Goal: Task Accomplishment & Management: Use online tool/utility

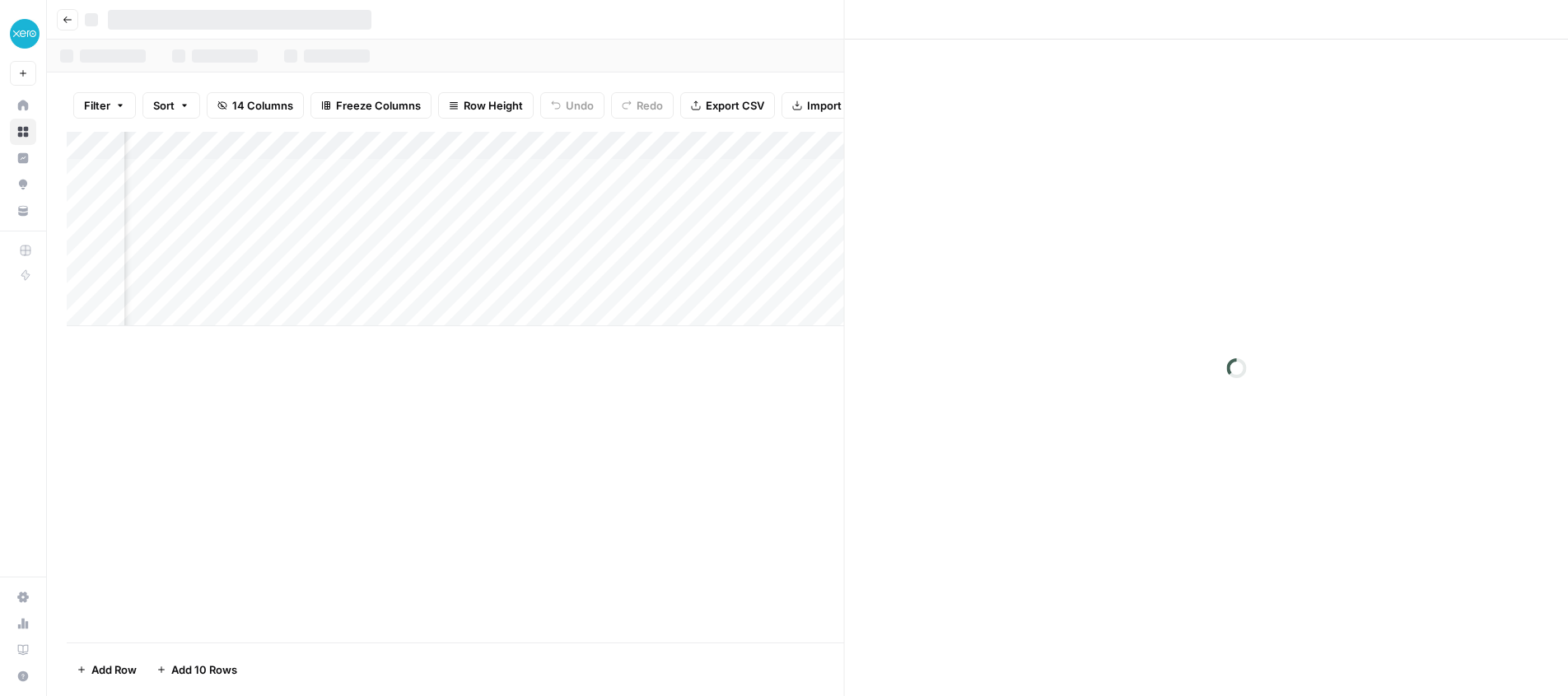
scroll to position [0, 1027]
type input "**********"
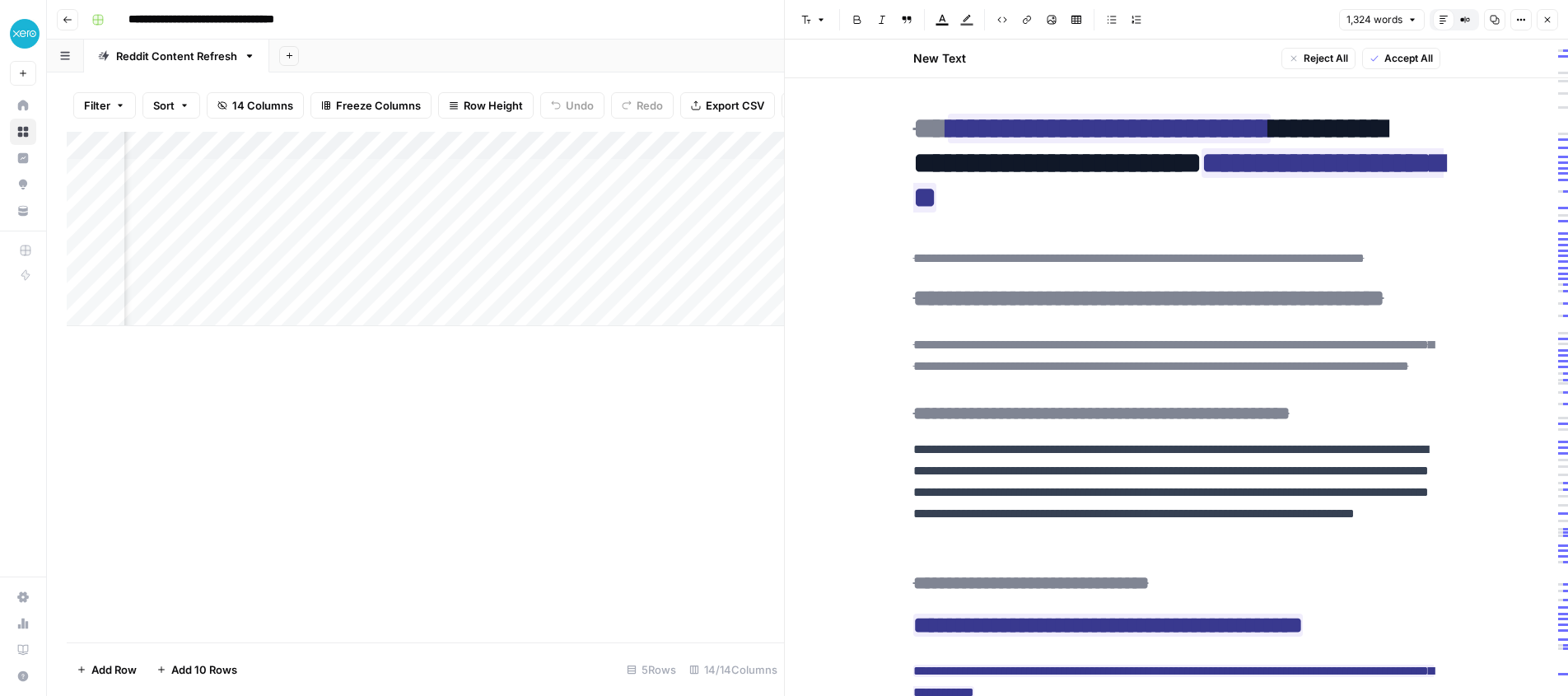
scroll to position [0, 0]
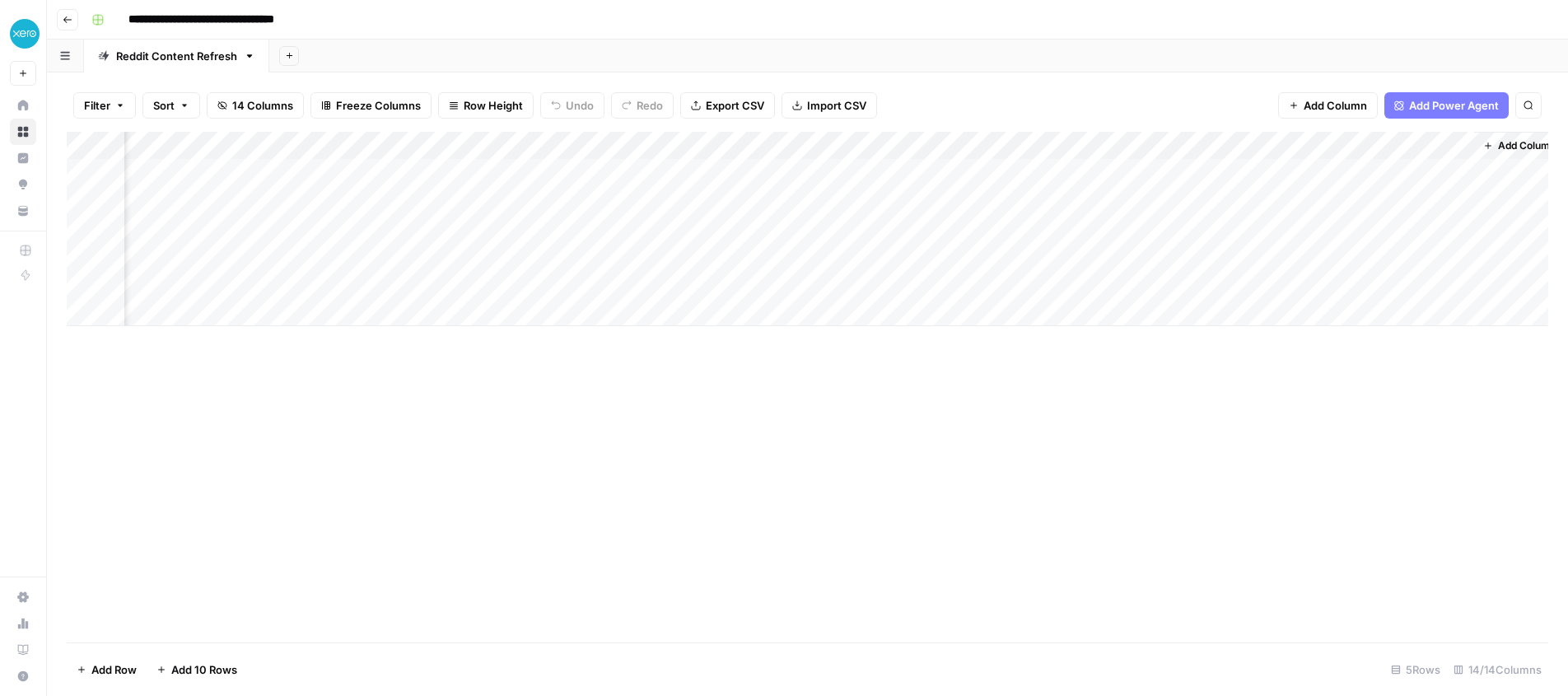
scroll to position [0, 1022]
click at [1125, 228] on div "Add Column" at bounding box center [808, 228] width 1482 height 194
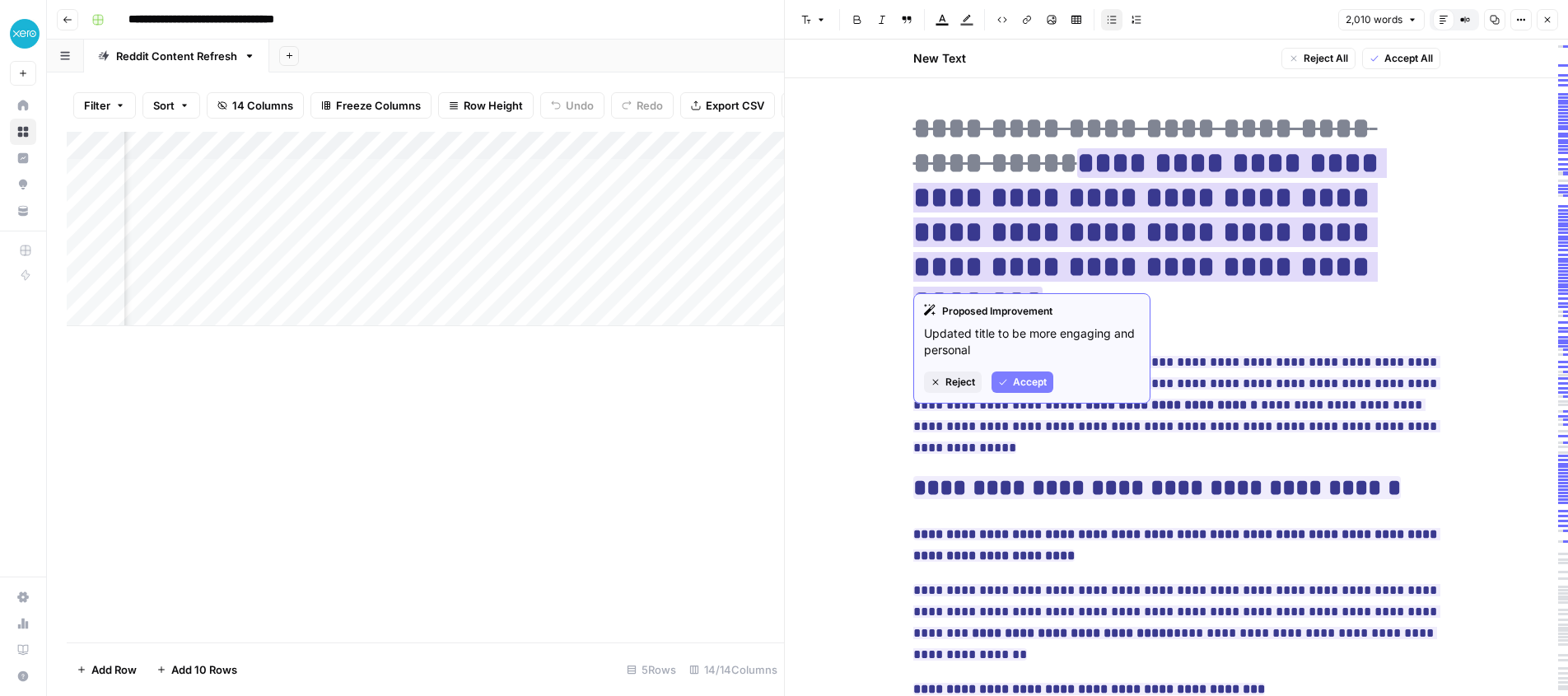
click at [1016, 379] on span "Accept" at bounding box center [1030, 382] width 34 height 15
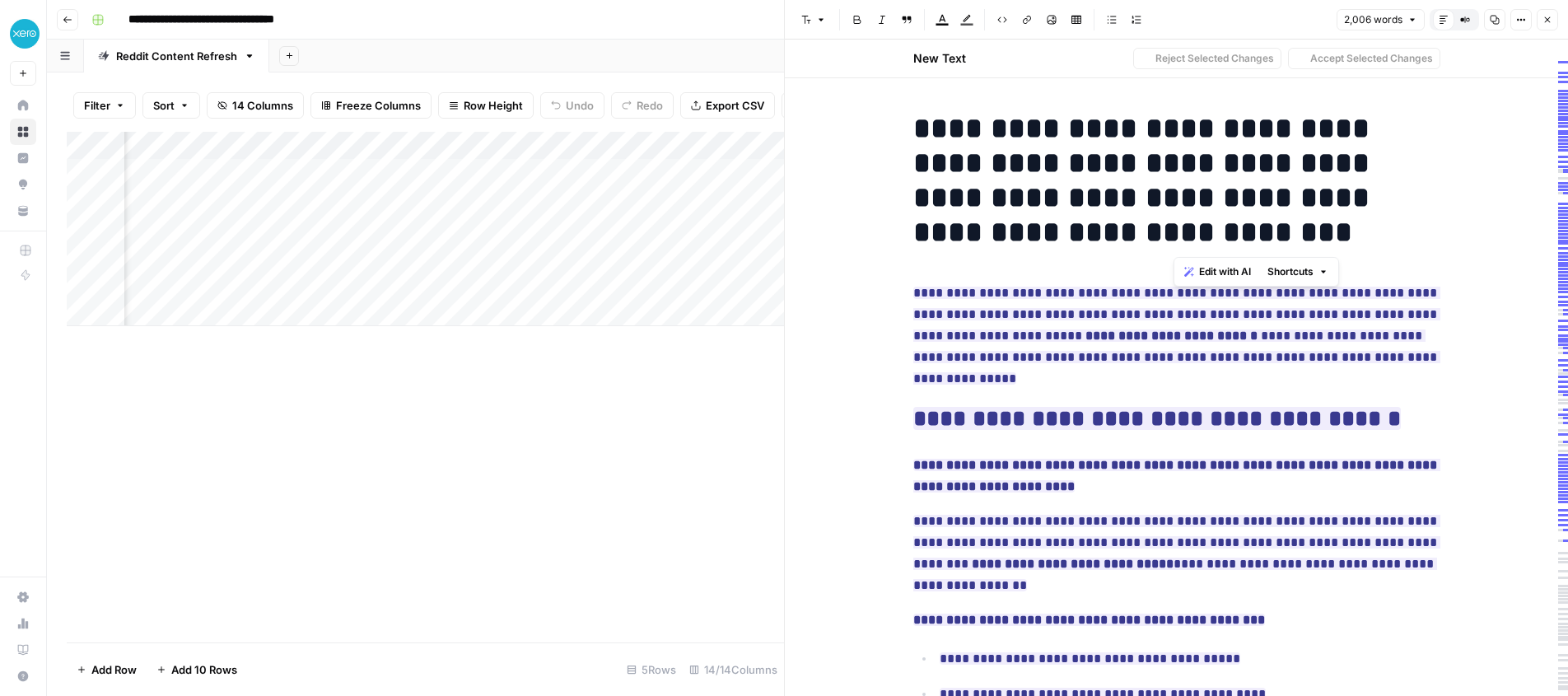
drag, startPoint x: 1174, startPoint y: 232, endPoint x: 1192, endPoint y: 206, distance: 31.6
click at [1192, 206] on h1 "**********" at bounding box center [1177, 180] width 527 height 138
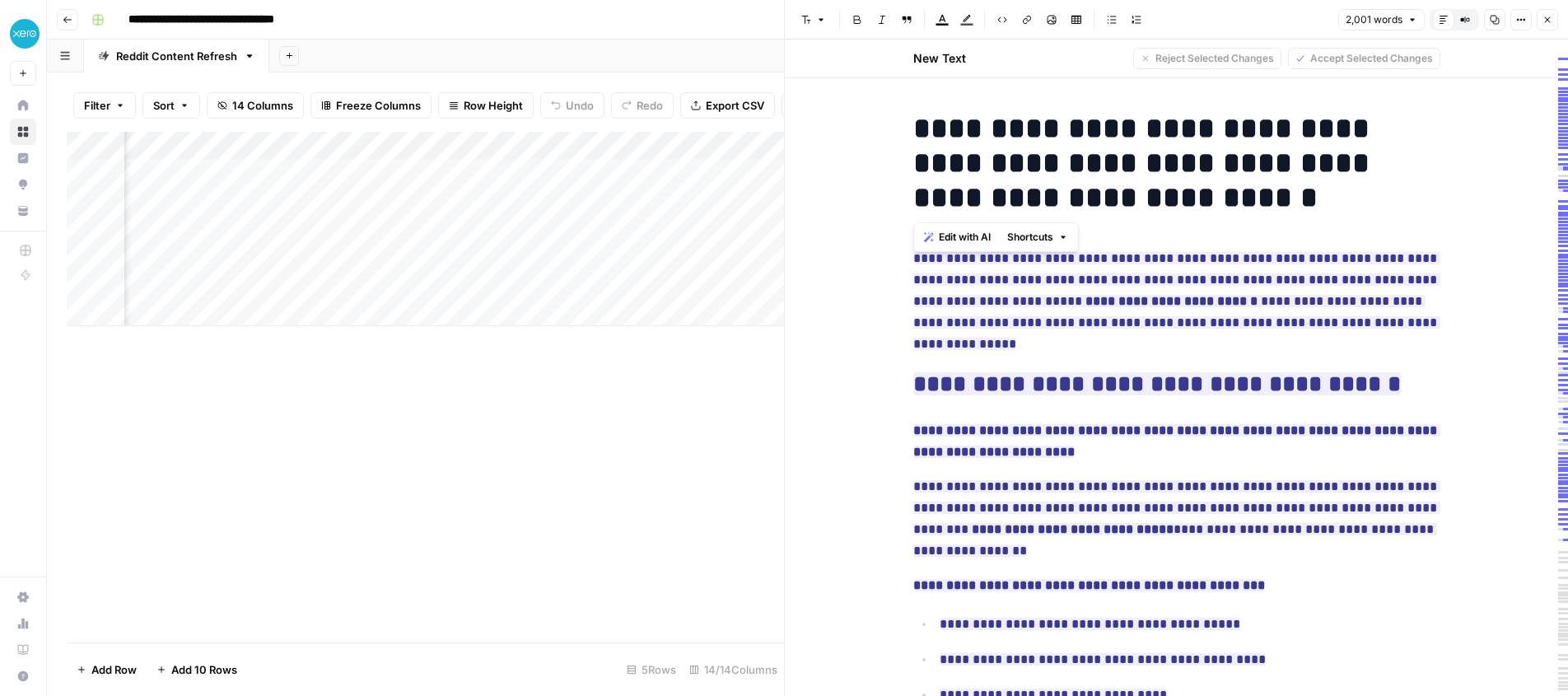
drag, startPoint x: 1184, startPoint y: 199, endPoint x: 911, endPoint y: 133, distance: 280.9
click at [962, 238] on span "Edit with AI" at bounding box center [965, 237] width 52 height 15
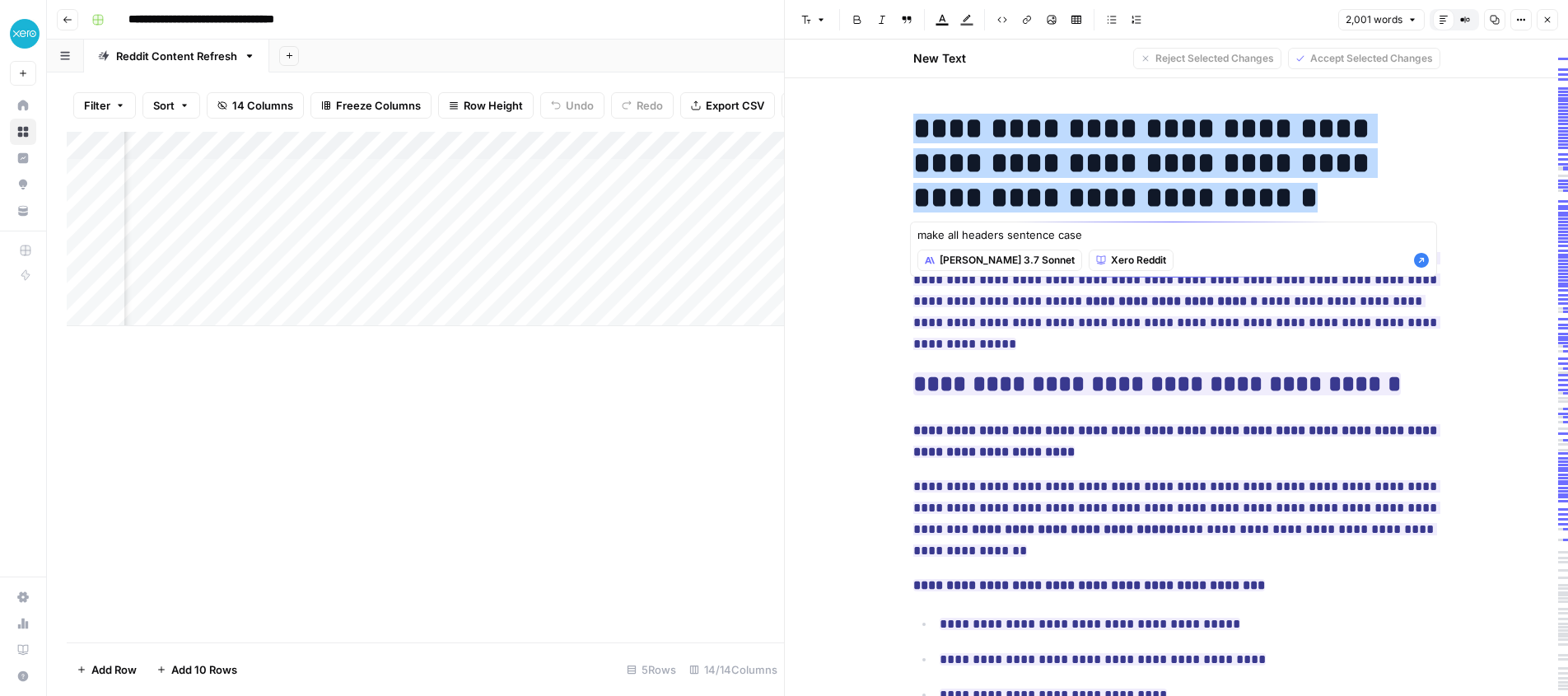
type textarea "make all headers sentence case"
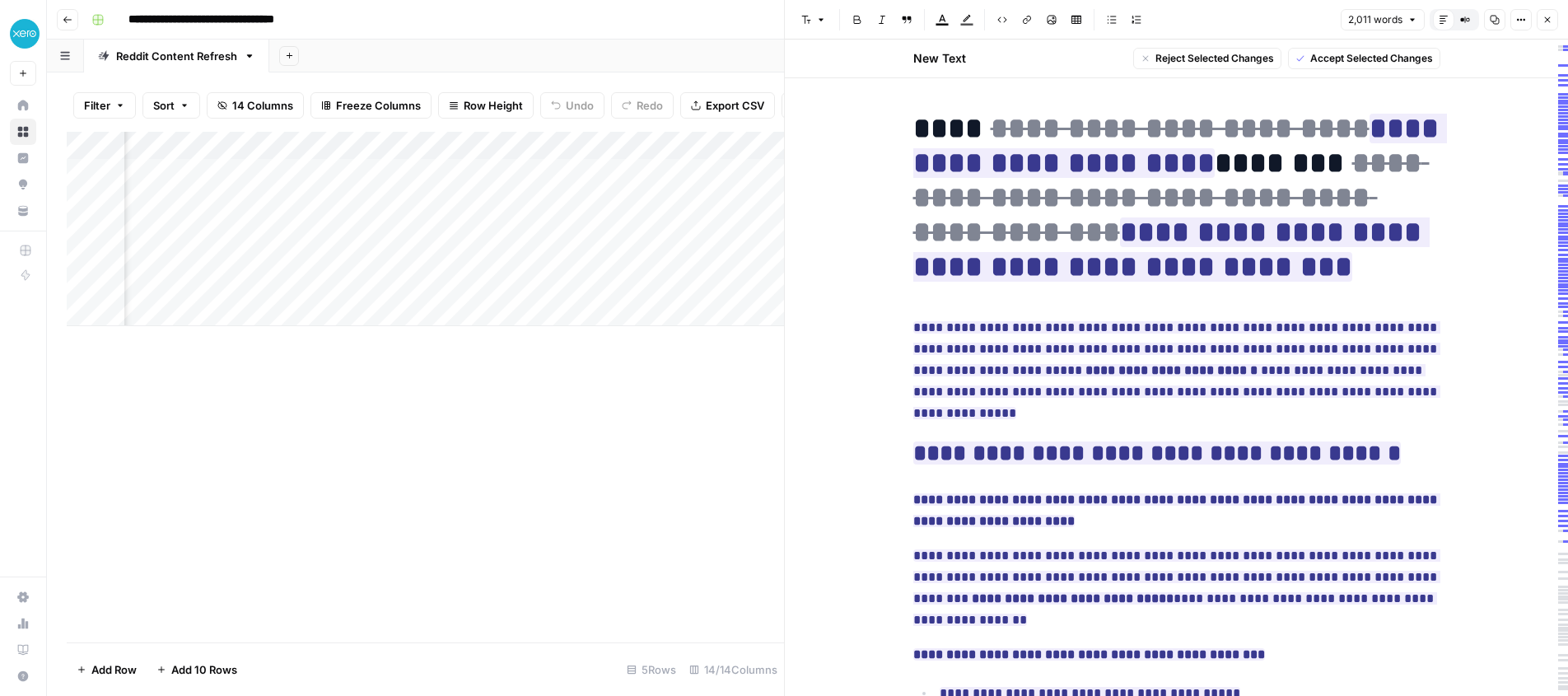
drag, startPoint x: 1268, startPoint y: 268, endPoint x: 927, endPoint y: 119, distance: 372.1
click at [919, 120] on h1 "**********" at bounding box center [1177, 198] width 527 height 173
click at [1367, 57] on span "Accept Selected Changes" at bounding box center [1371, 58] width 123 height 15
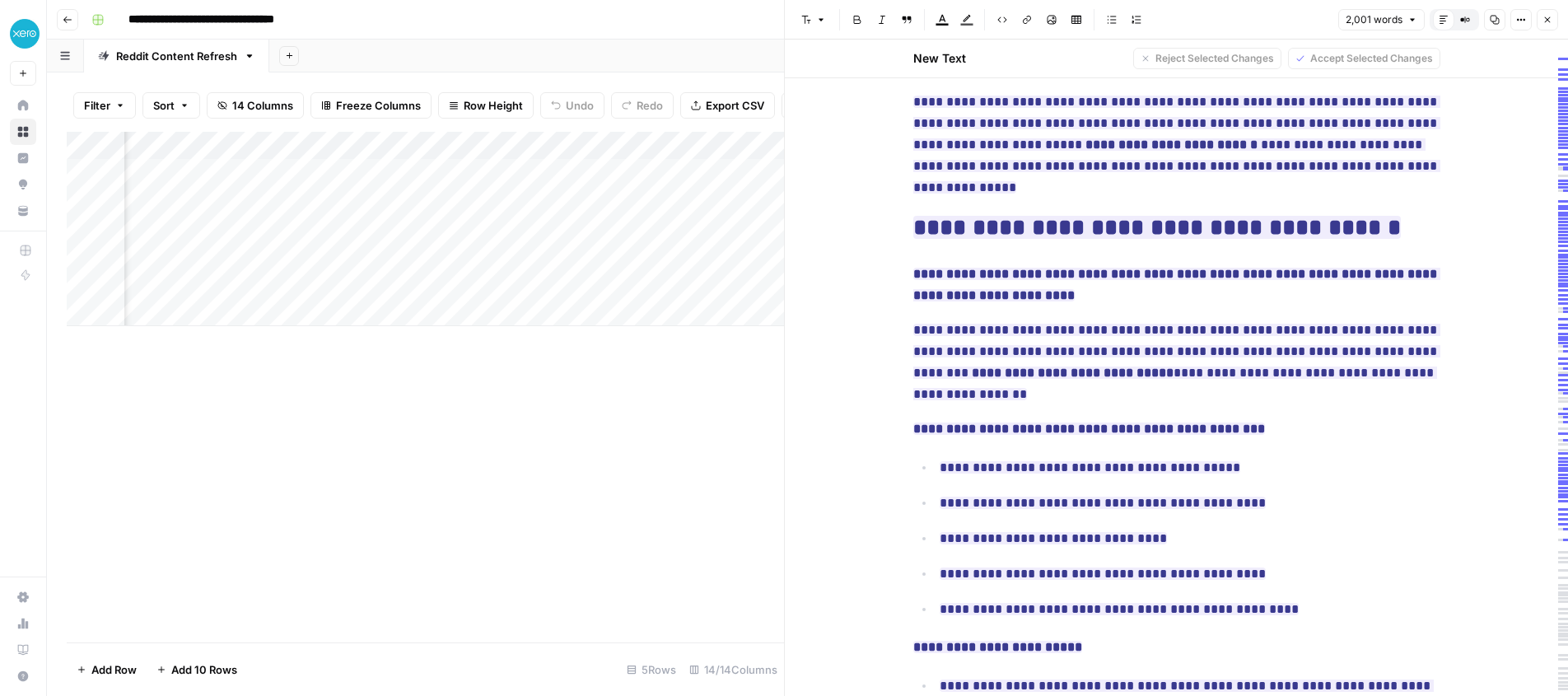
scroll to position [158, 0]
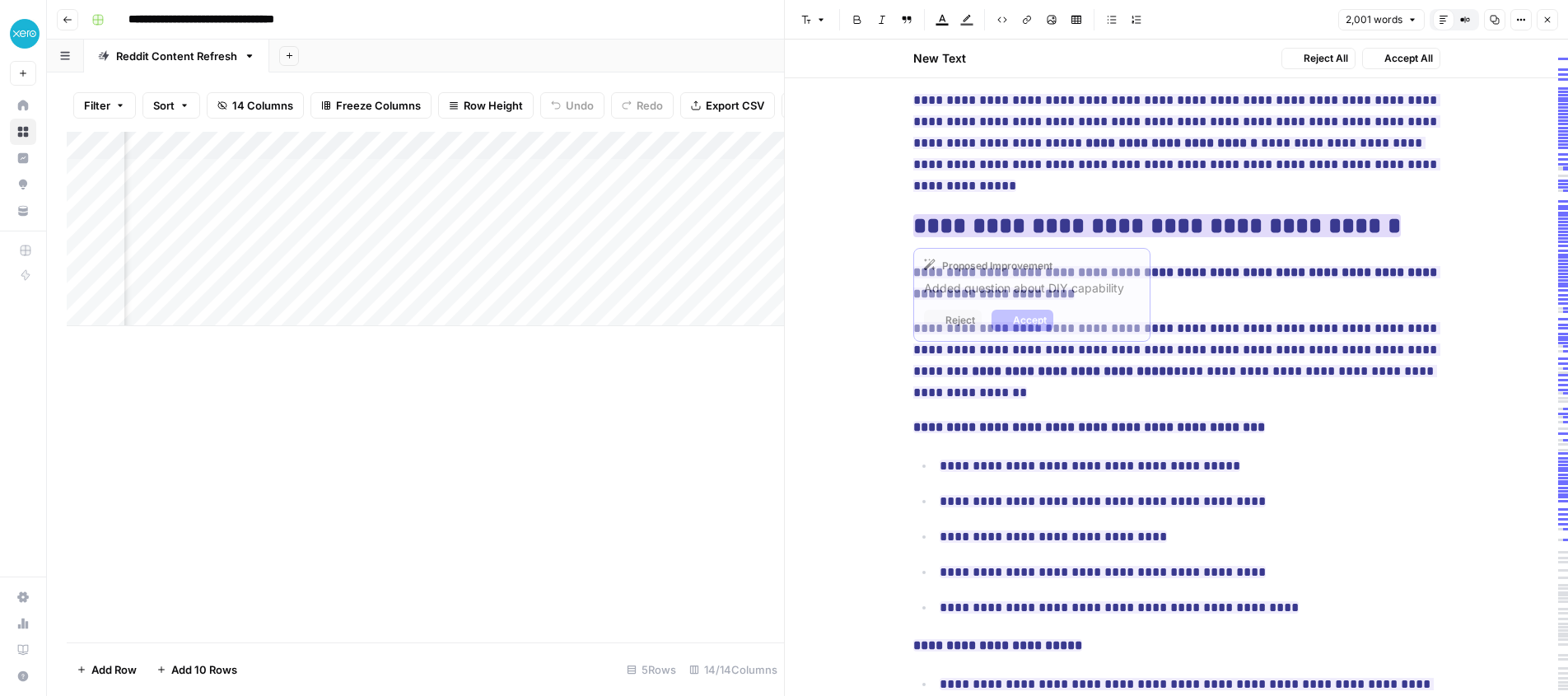
click at [967, 228] on ins "**********" at bounding box center [1157, 226] width 488 height 23
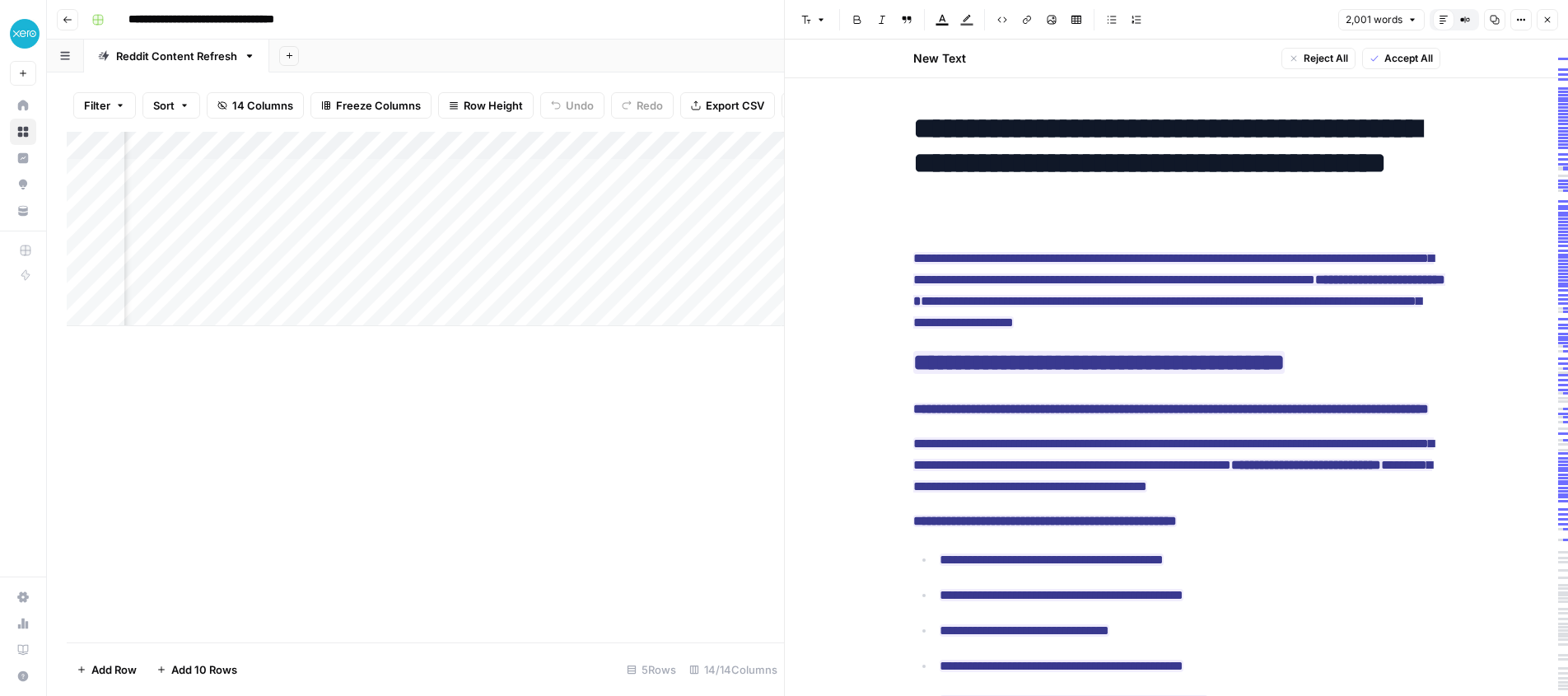
scroll to position [0, 1731]
click at [688, 228] on div "Add Column" at bounding box center [425, 228] width 717 height 194
click at [476, 226] on div "Add Column" at bounding box center [425, 228] width 717 height 194
click at [525, 226] on div "Add Column" at bounding box center [425, 228] width 717 height 194
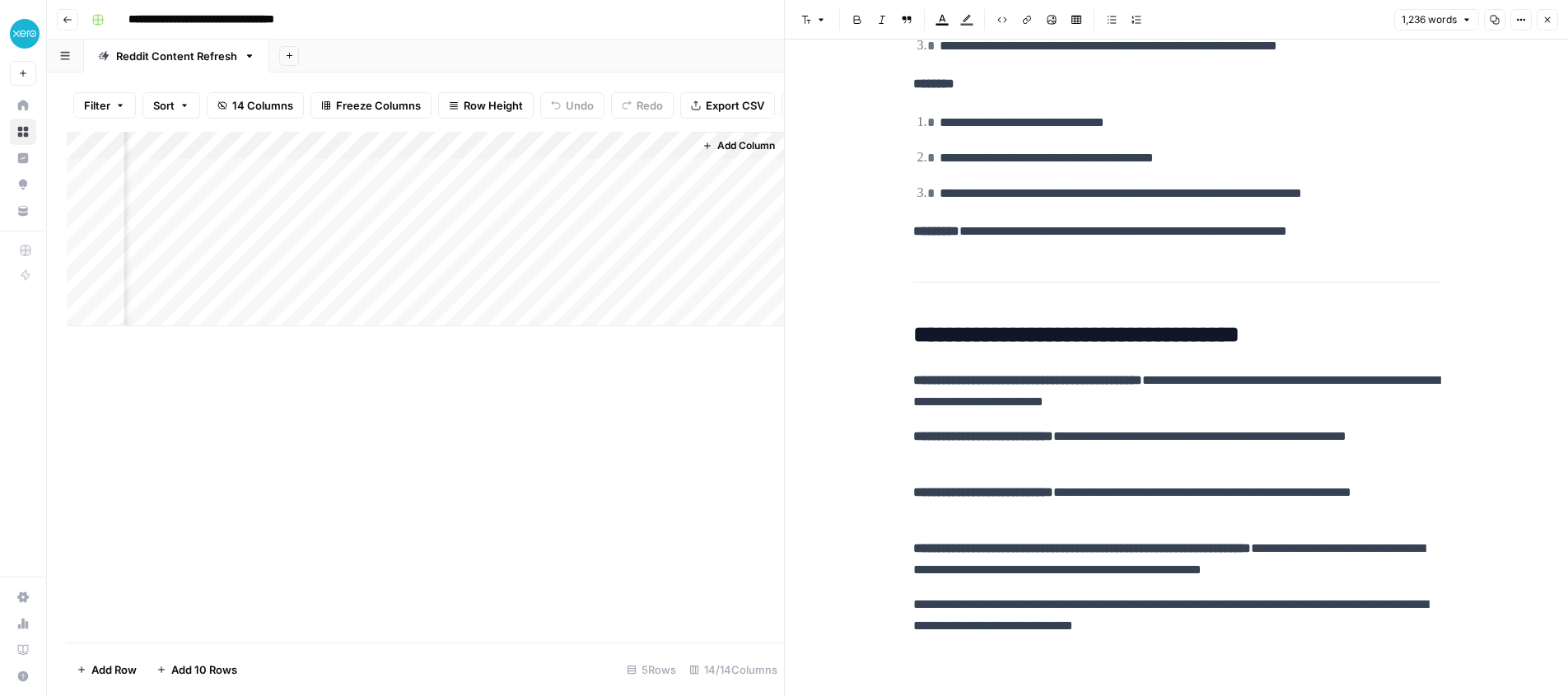
scroll to position [4287, 0]
drag, startPoint x: 447, startPoint y: 171, endPoint x: 460, endPoint y: 172, distance: 13.0
click at [447, 171] on div "Add Column" at bounding box center [425, 228] width 717 height 194
click at [482, 171] on div "Add Column" at bounding box center [425, 228] width 717 height 194
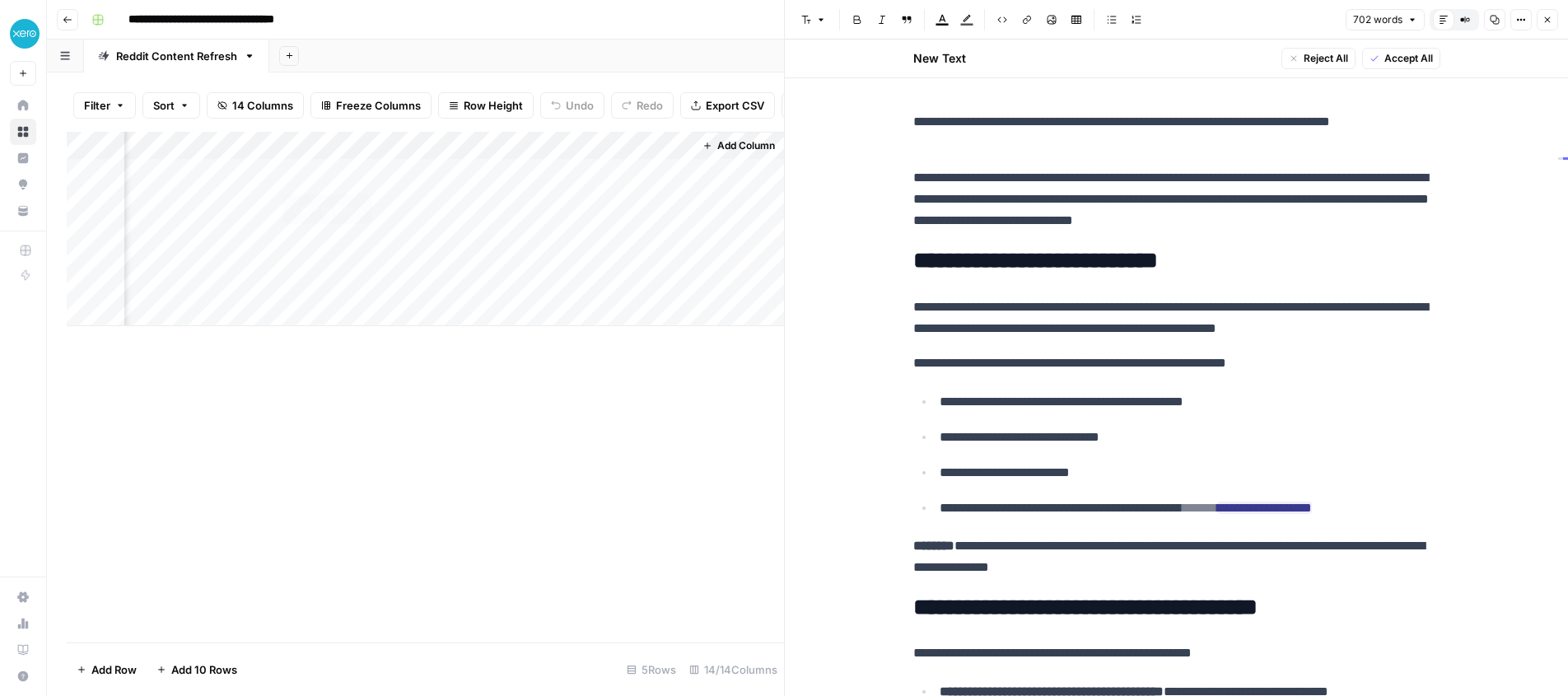
click at [360, 171] on div "Add Column" at bounding box center [425, 228] width 717 height 194
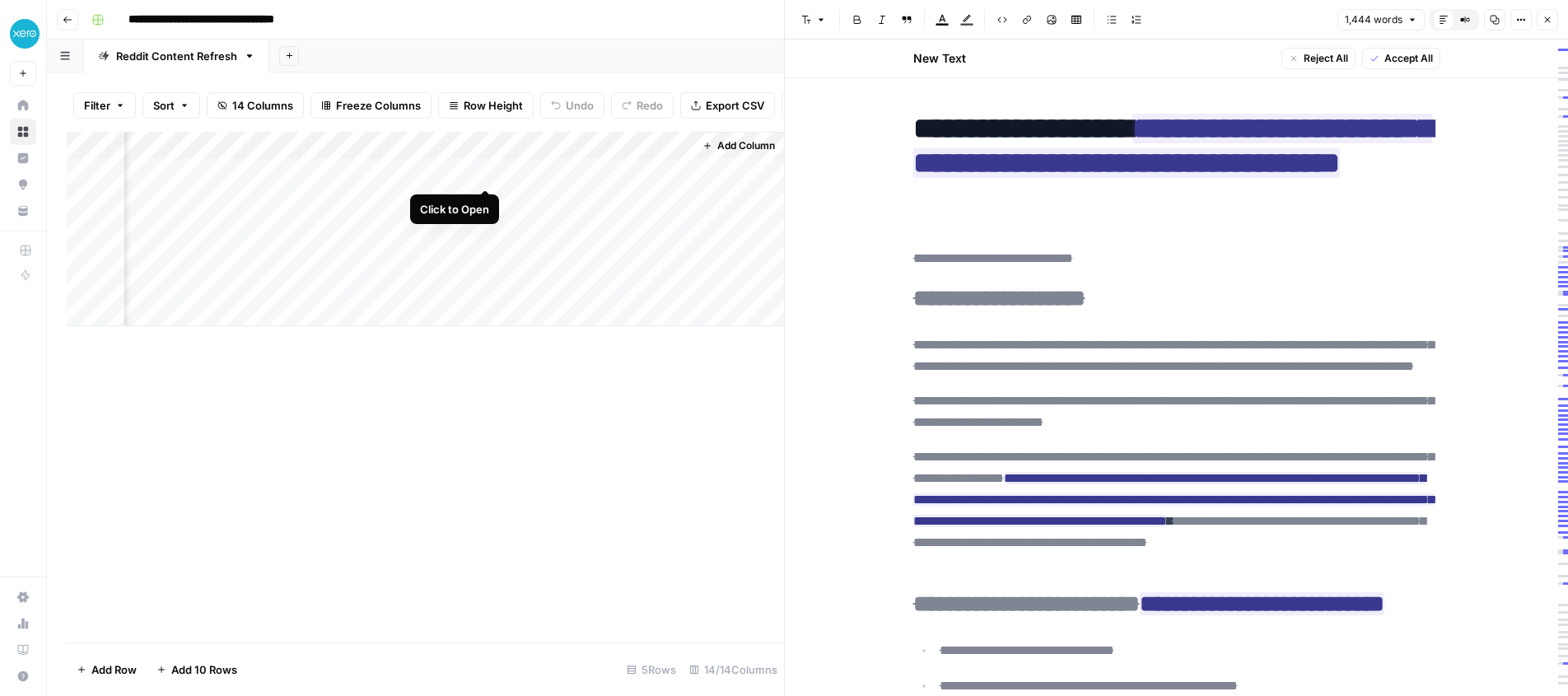
click at [485, 169] on div "Add Column" at bounding box center [425, 228] width 717 height 194
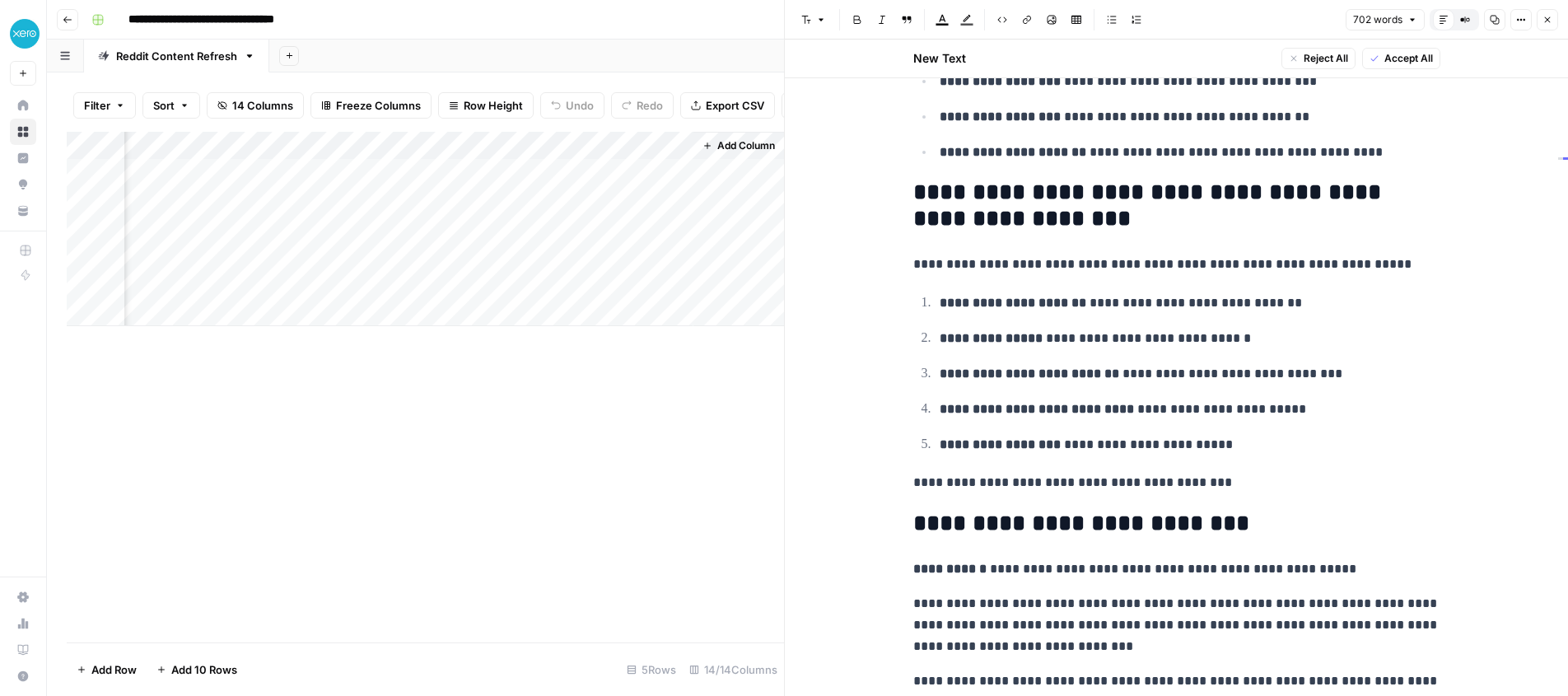
scroll to position [1751, 0]
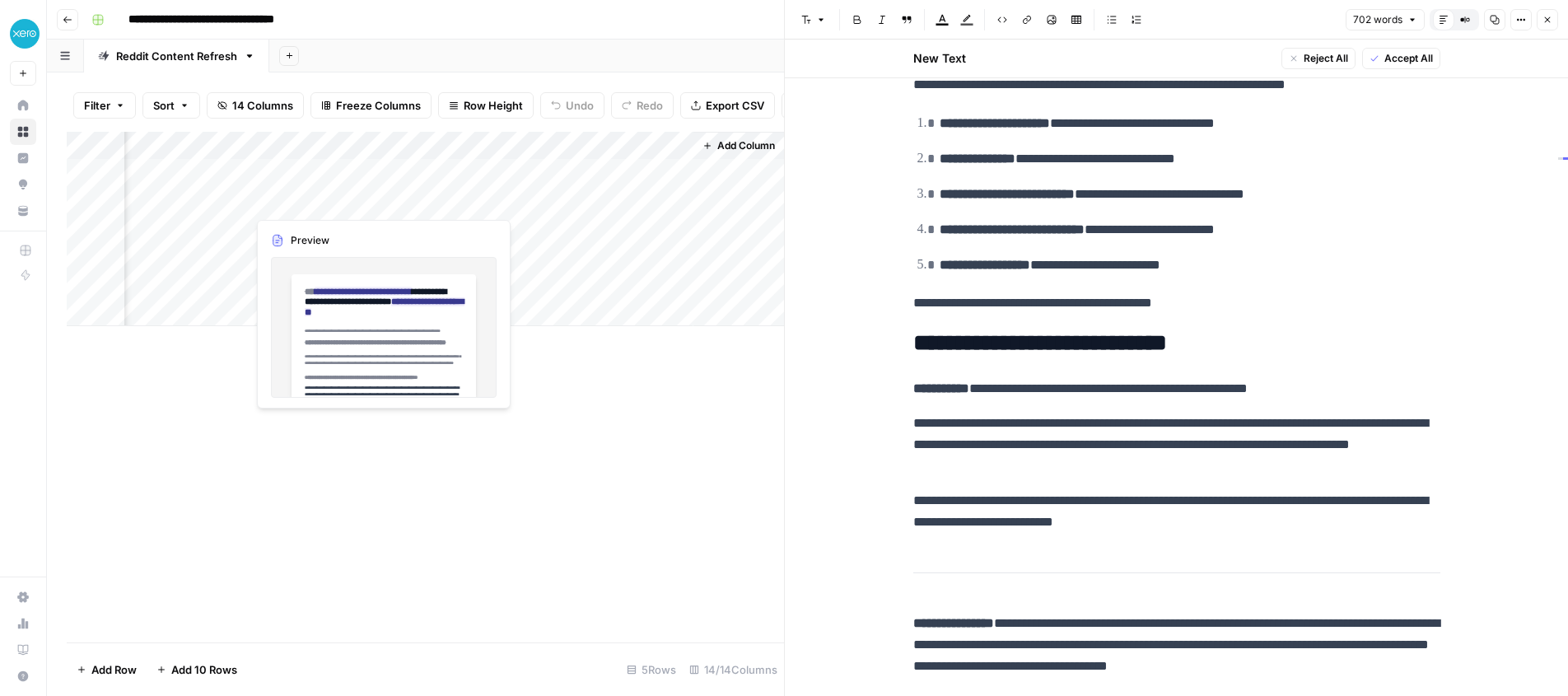
click at [282, 195] on div "Add Column" at bounding box center [425, 228] width 717 height 194
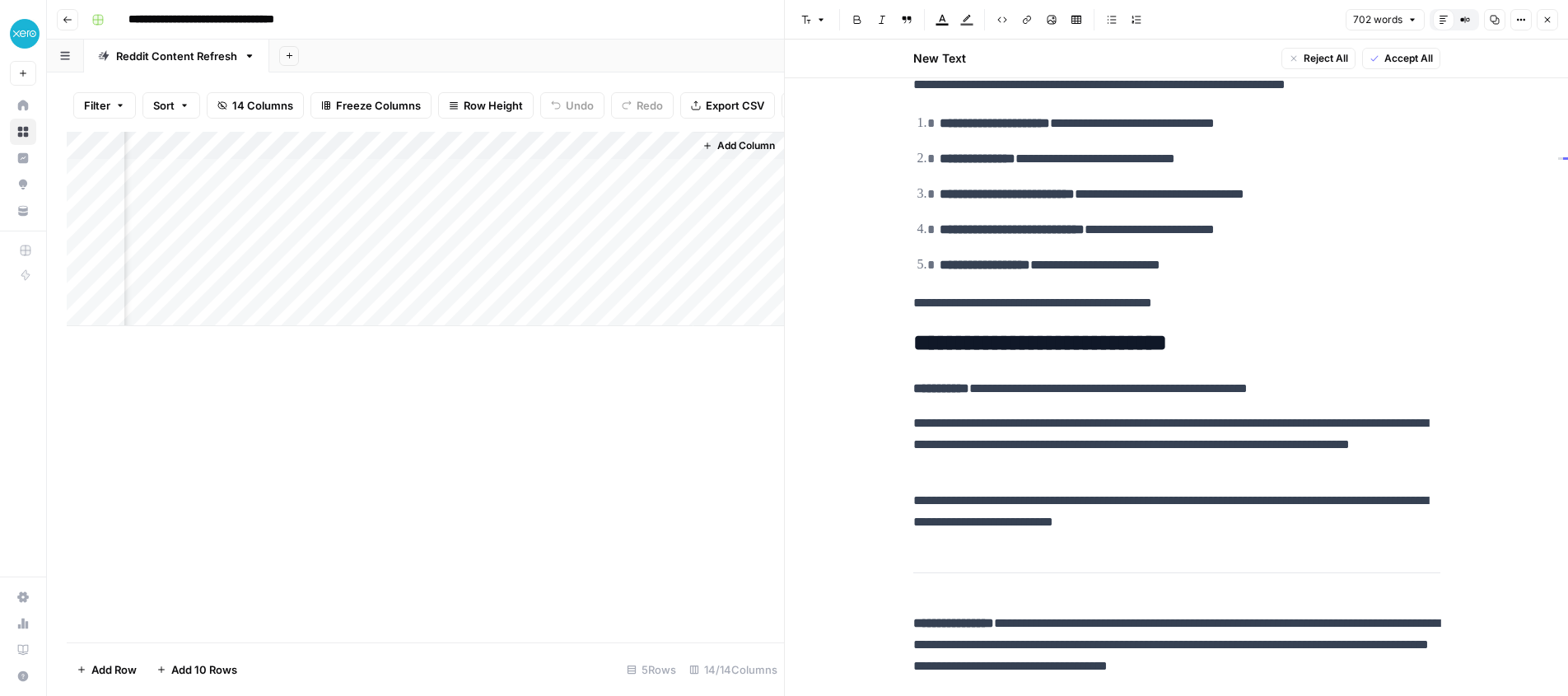
click at [340, 228] on div "Add Column" at bounding box center [425, 228] width 717 height 194
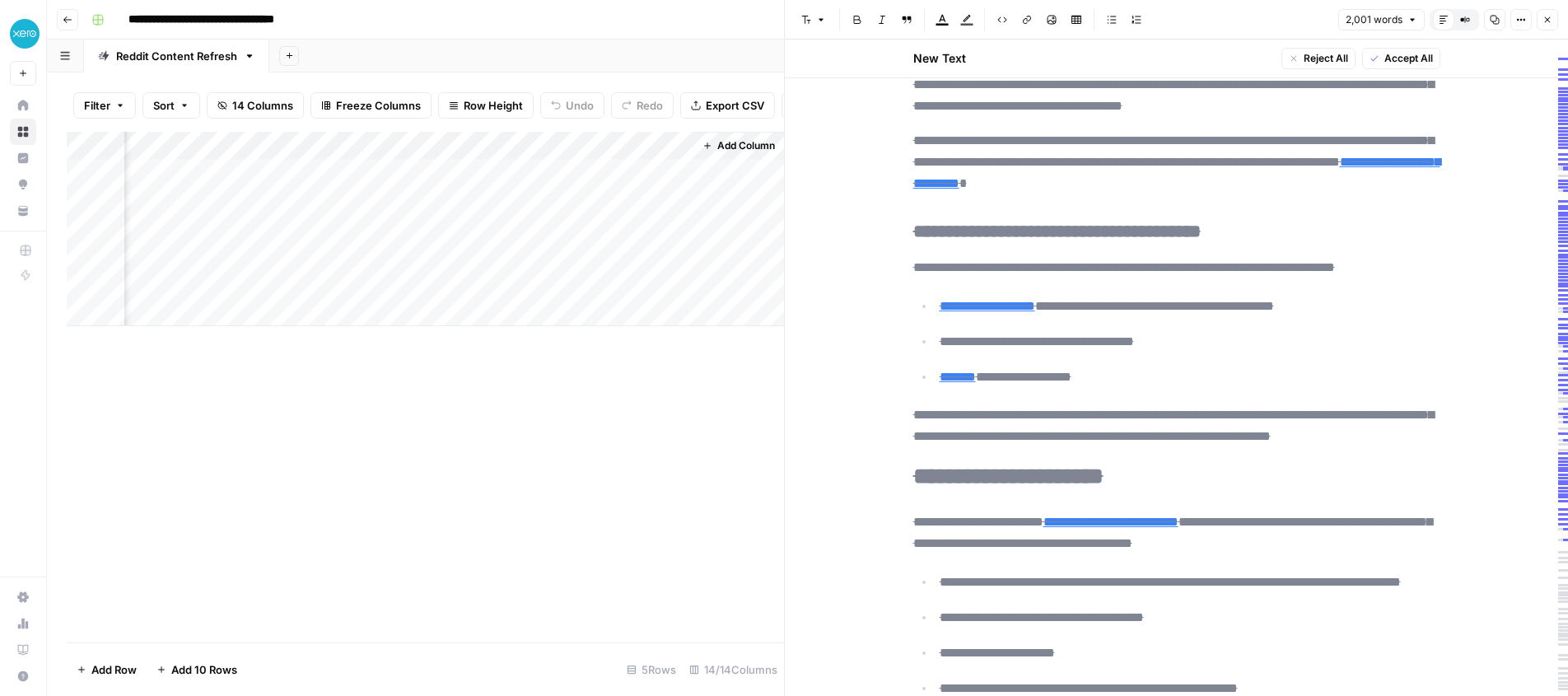
scroll to position [5886, 0]
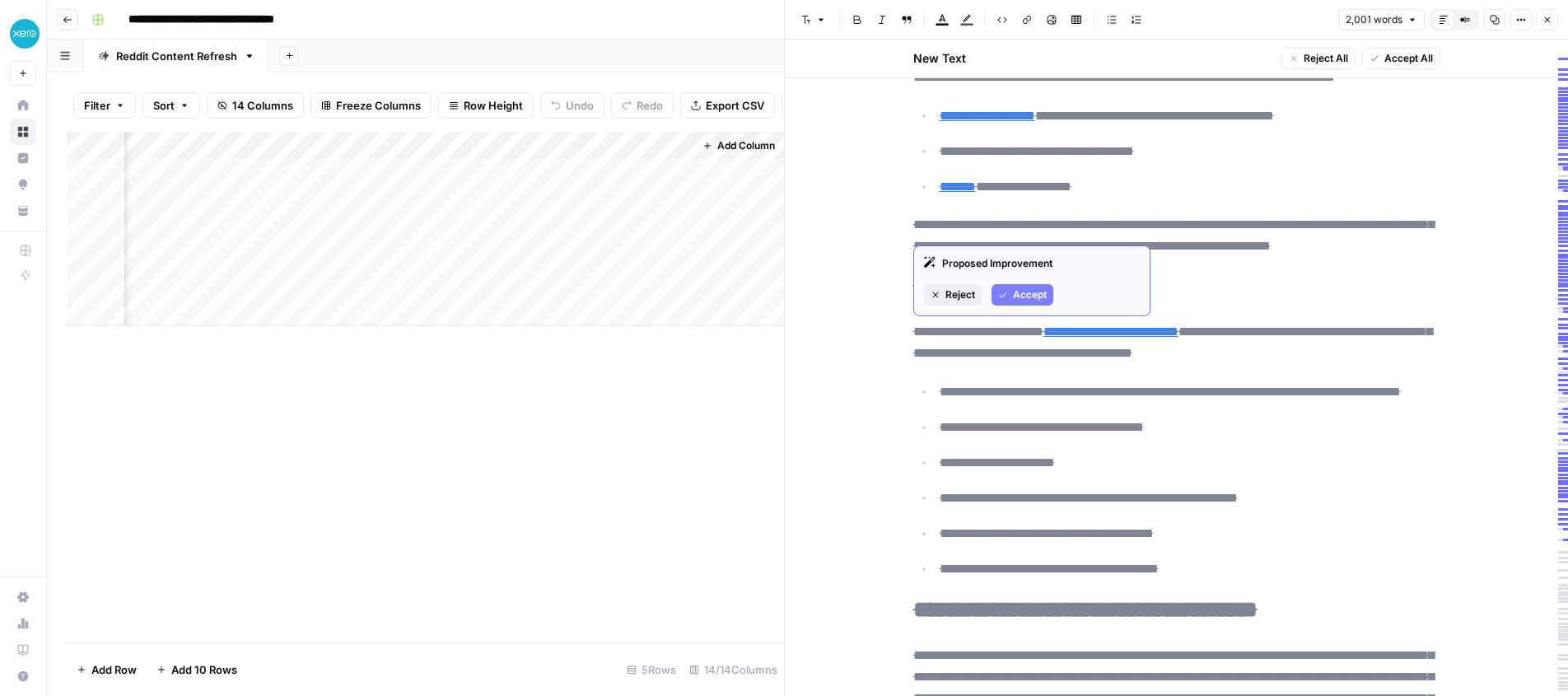
click at [1007, 292] on button "Accept" at bounding box center [1022, 295] width 62 height 21
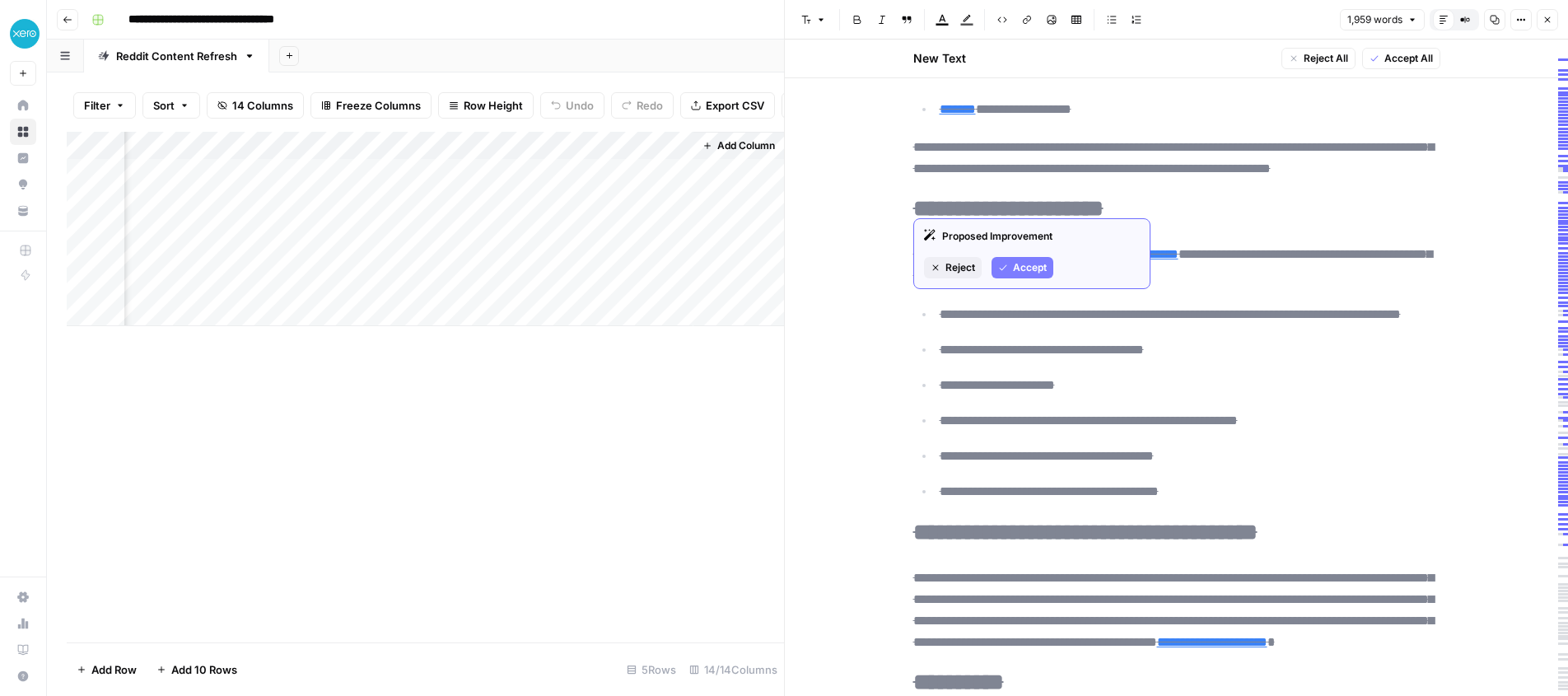
click at [1019, 266] on span "Accept" at bounding box center [1030, 267] width 34 height 15
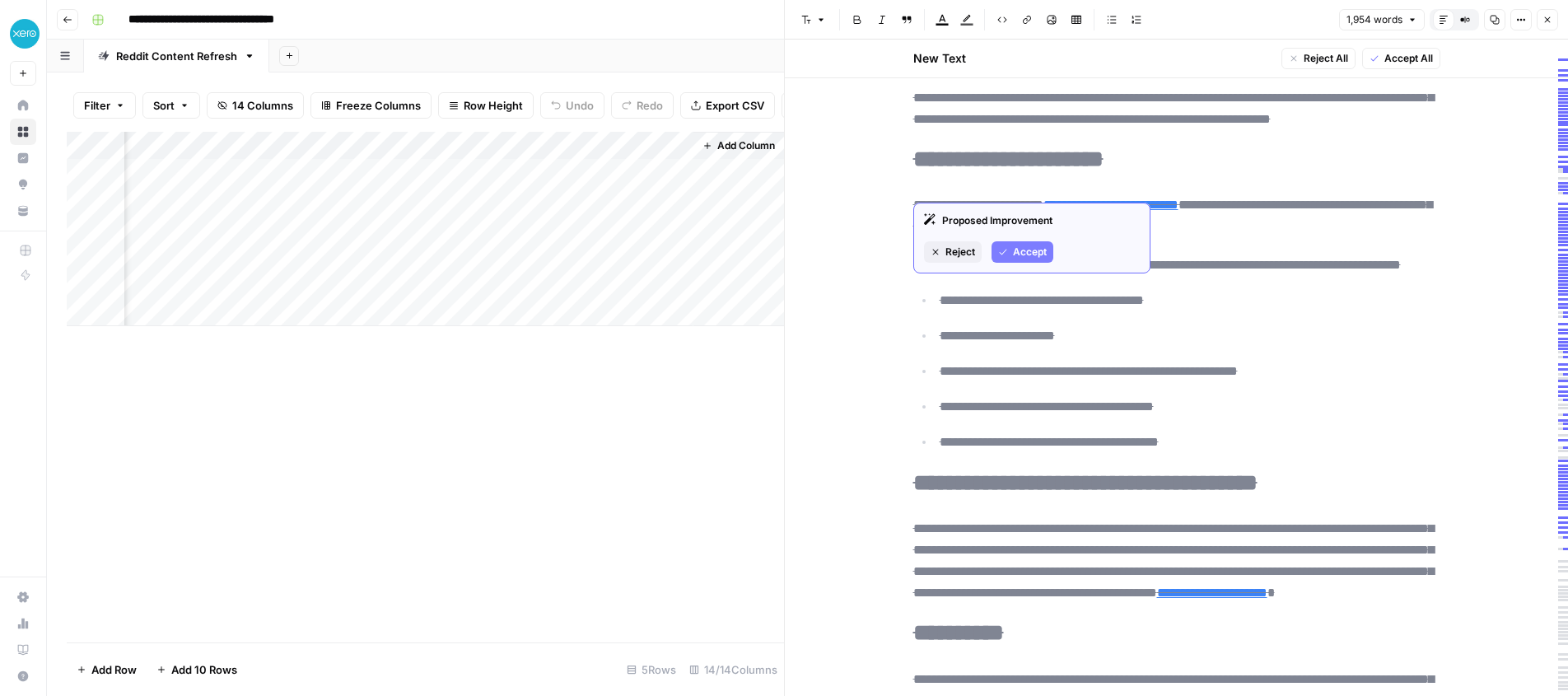
click at [1013, 246] on span "Accept" at bounding box center [1030, 251] width 34 height 15
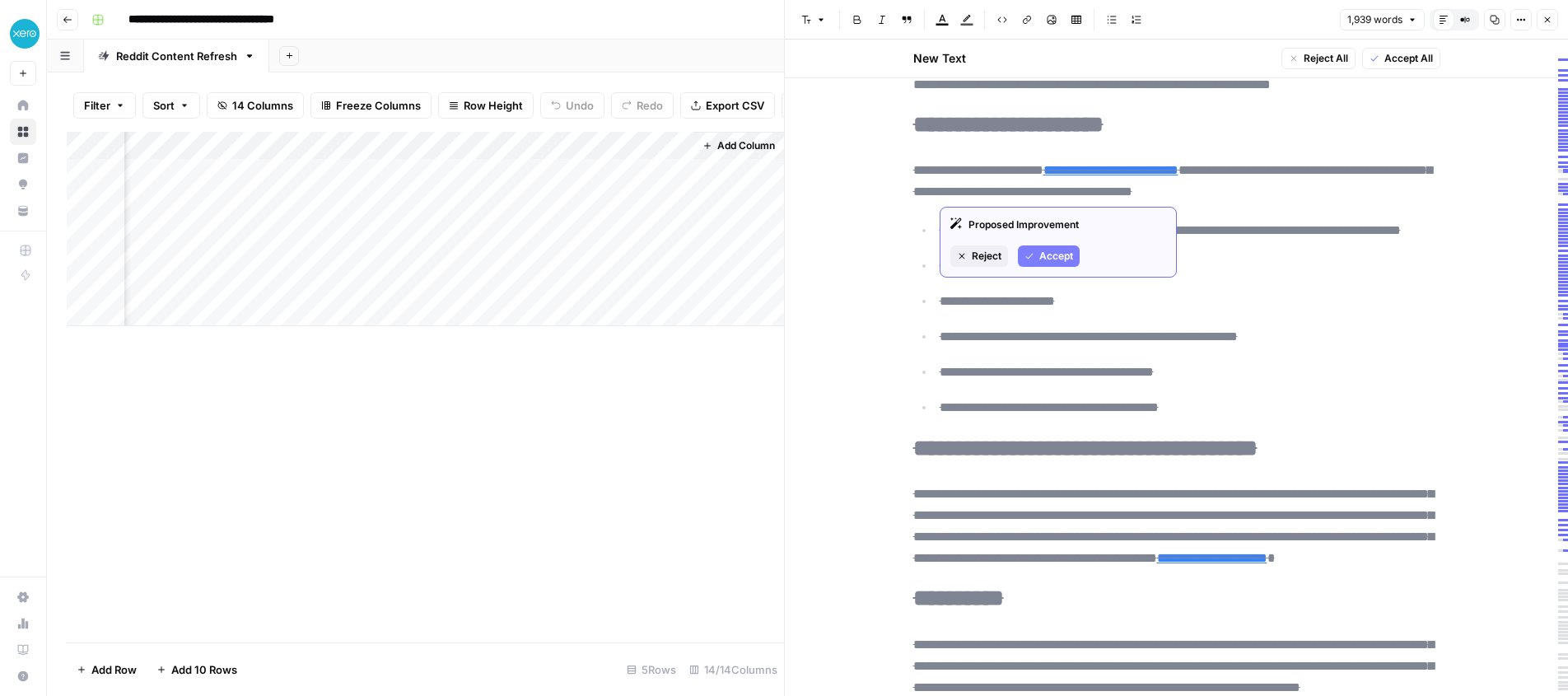
click at [1045, 257] on span "Accept" at bounding box center [1057, 256] width 34 height 15
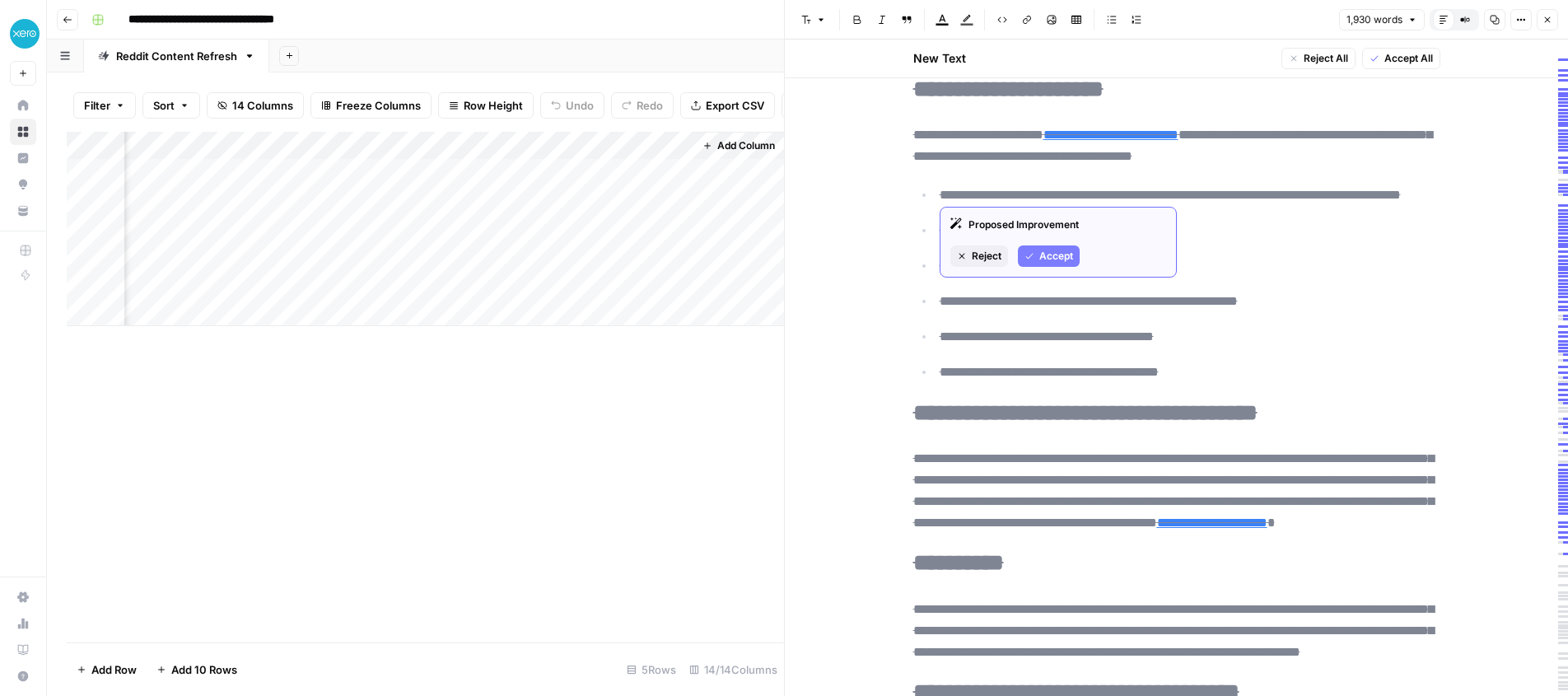
click at [1043, 250] on span "Accept" at bounding box center [1057, 256] width 34 height 15
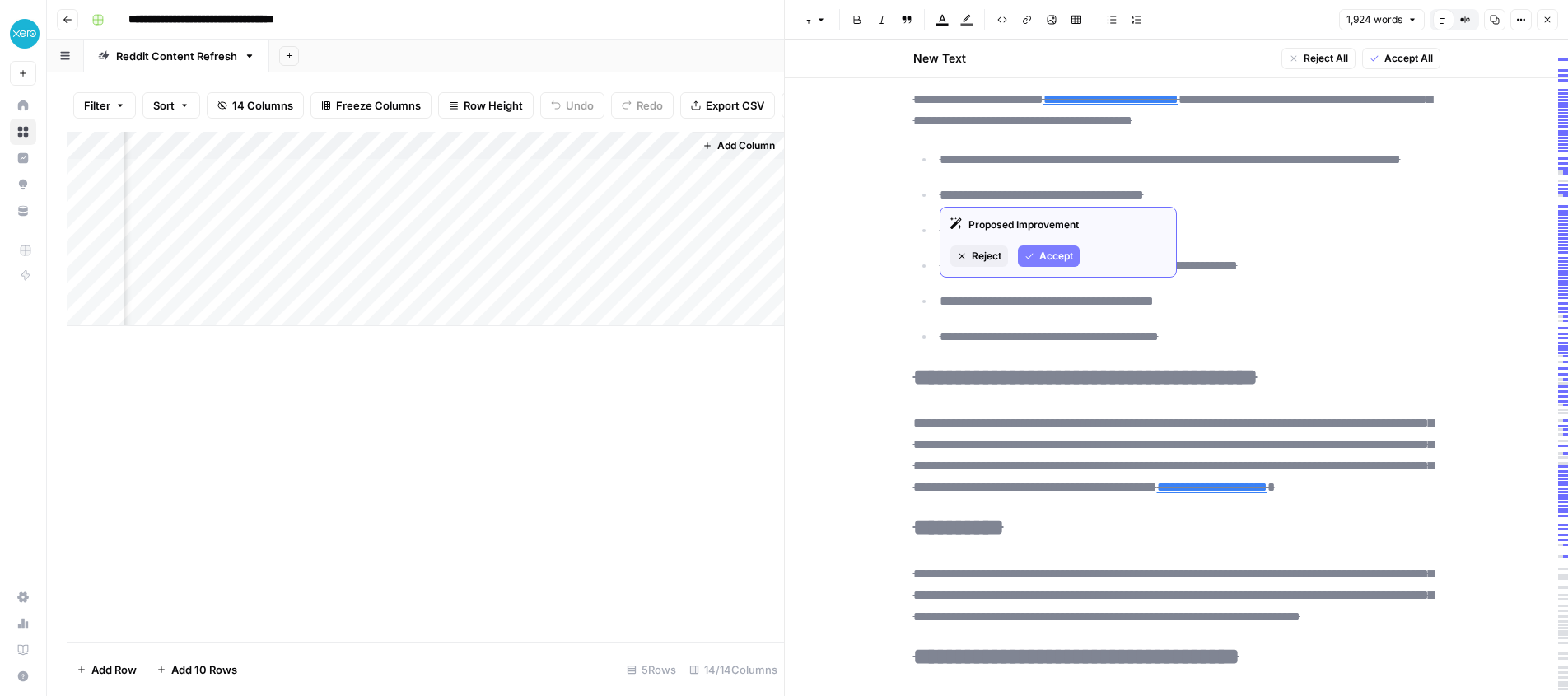
click at [1041, 259] on span "Accept" at bounding box center [1057, 256] width 34 height 15
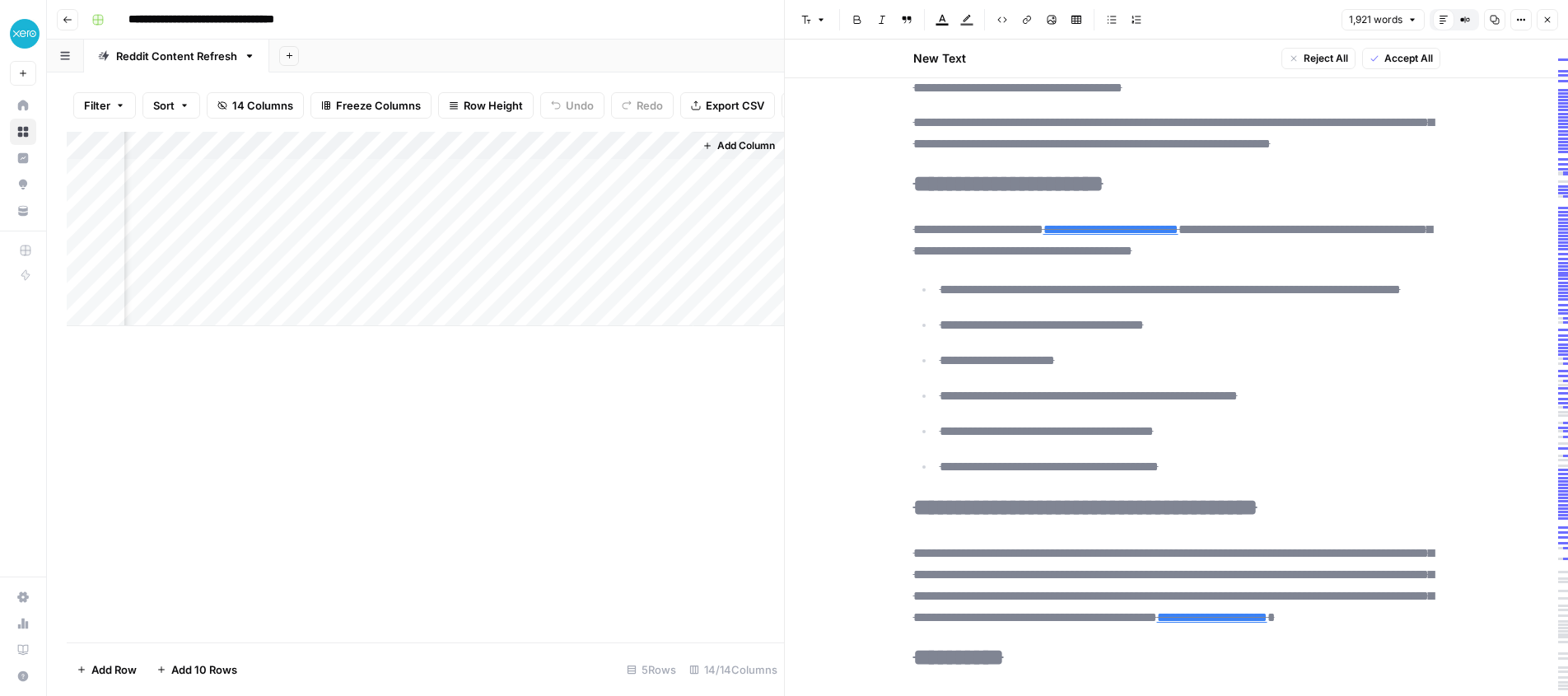
scroll to position [5712, 0]
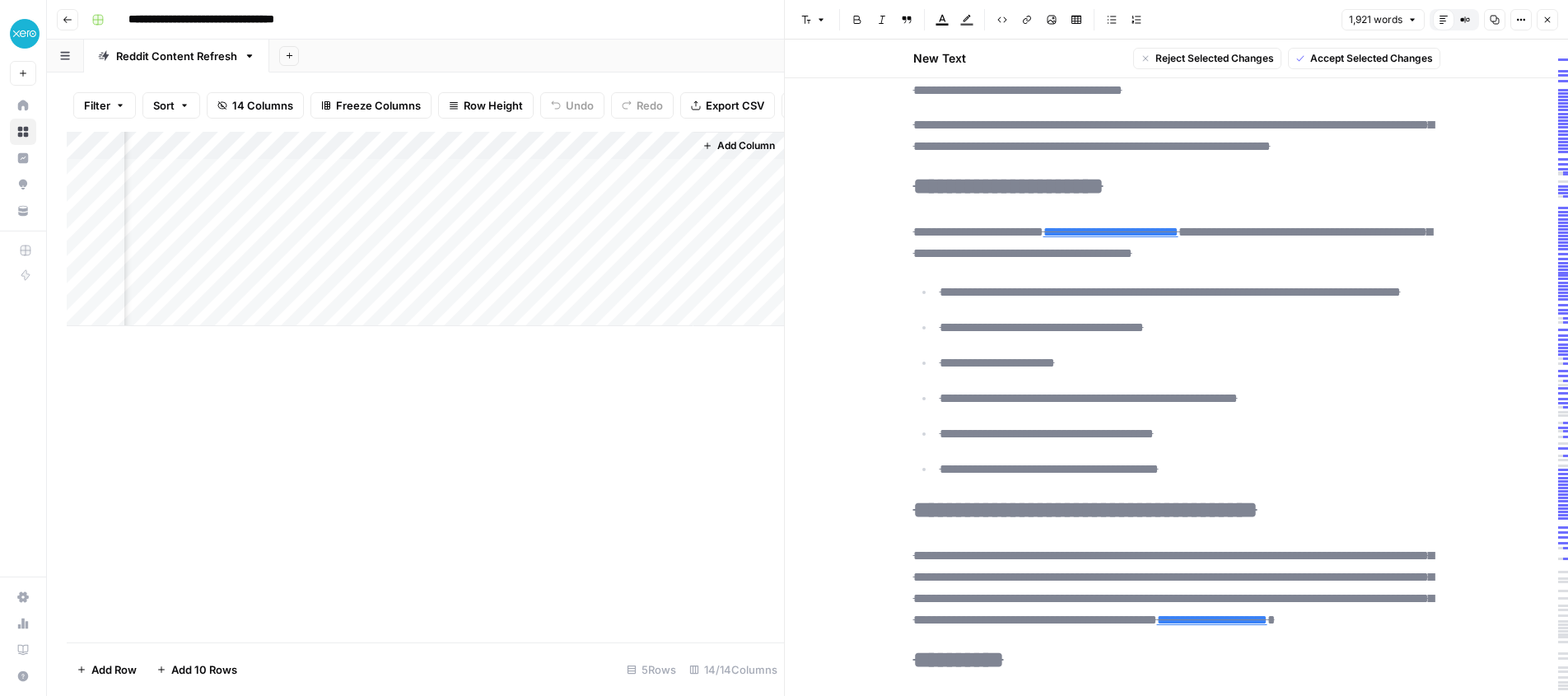
drag, startPoint x: 907, startPoint y: 146, endPoint x: 1362, endPoint y: 673, distance: 696.2
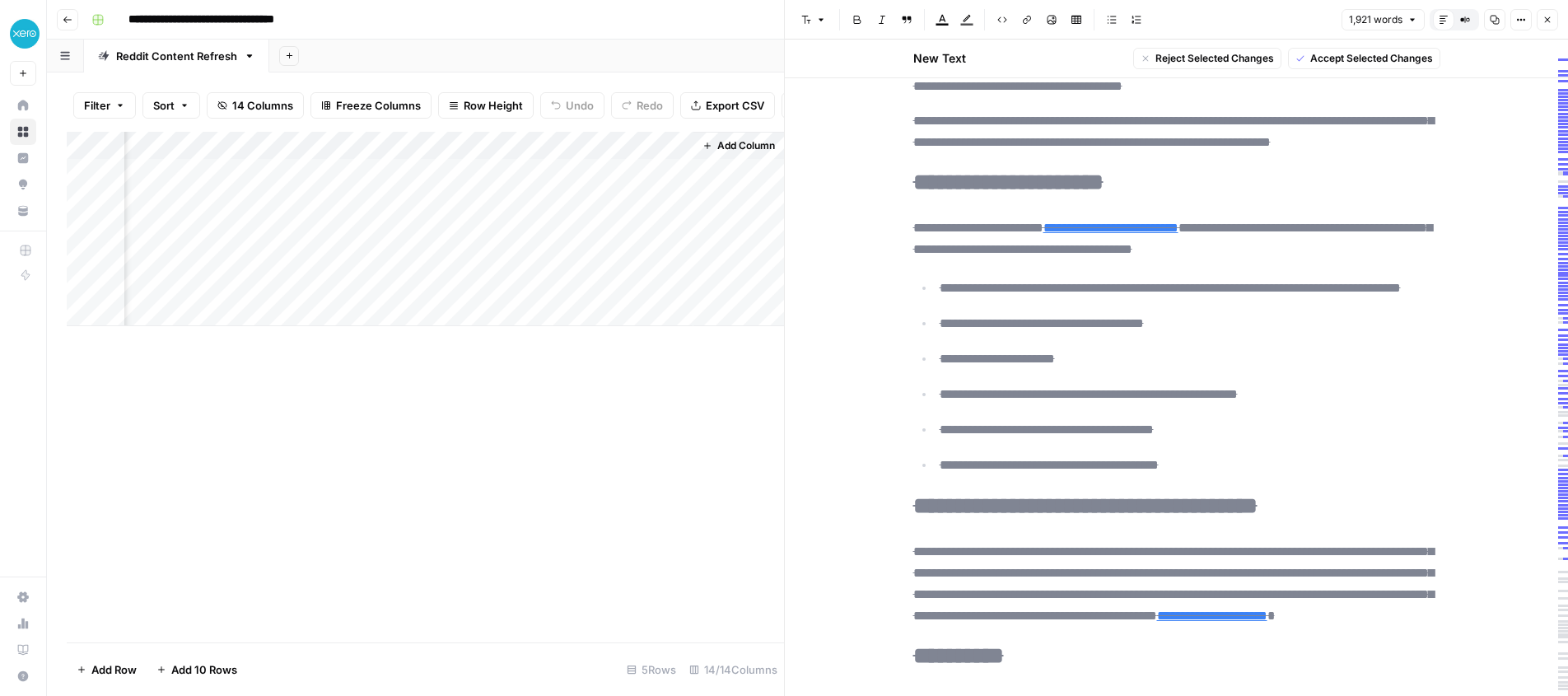
click at [1339, 65] on span "Accept Selected Changes" at bounding box center [1371, 58] width 123 height 15
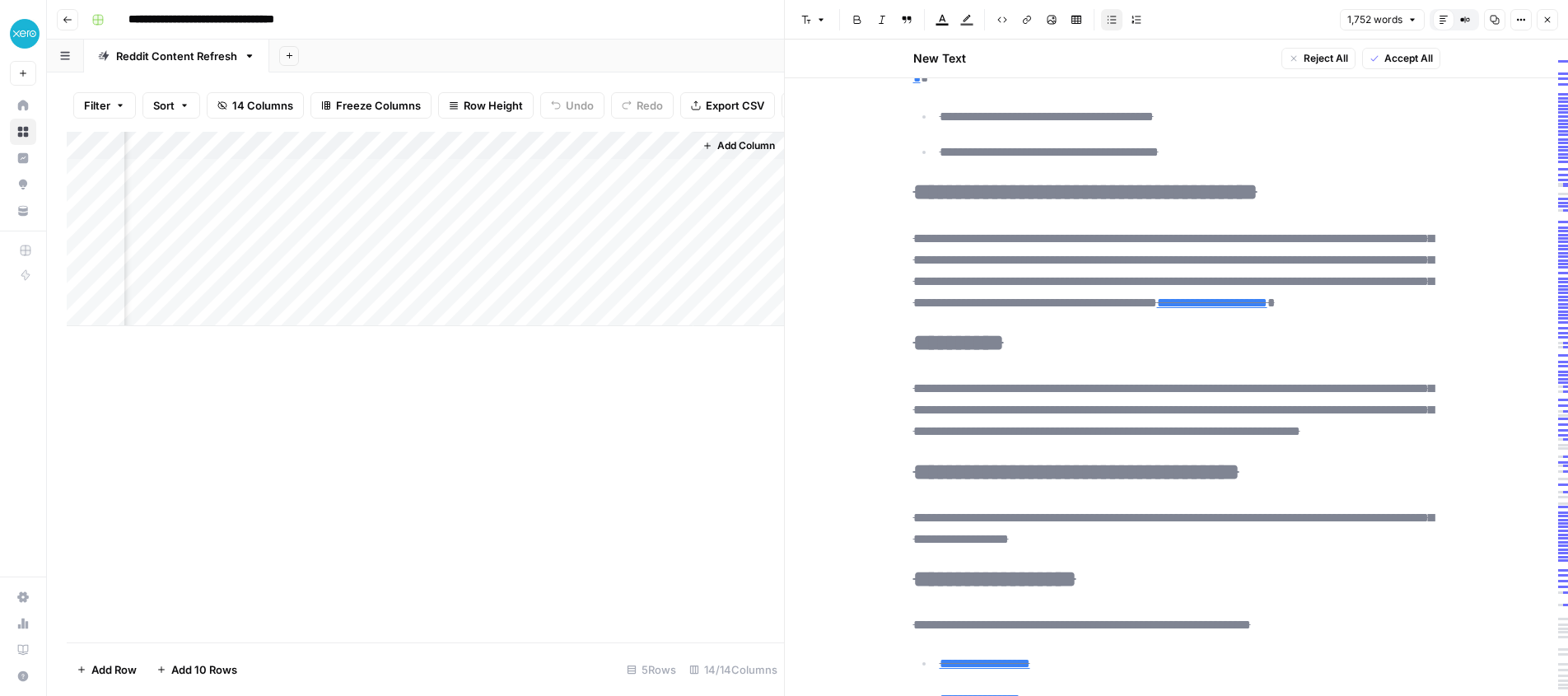
scroll to position [5507, 0]
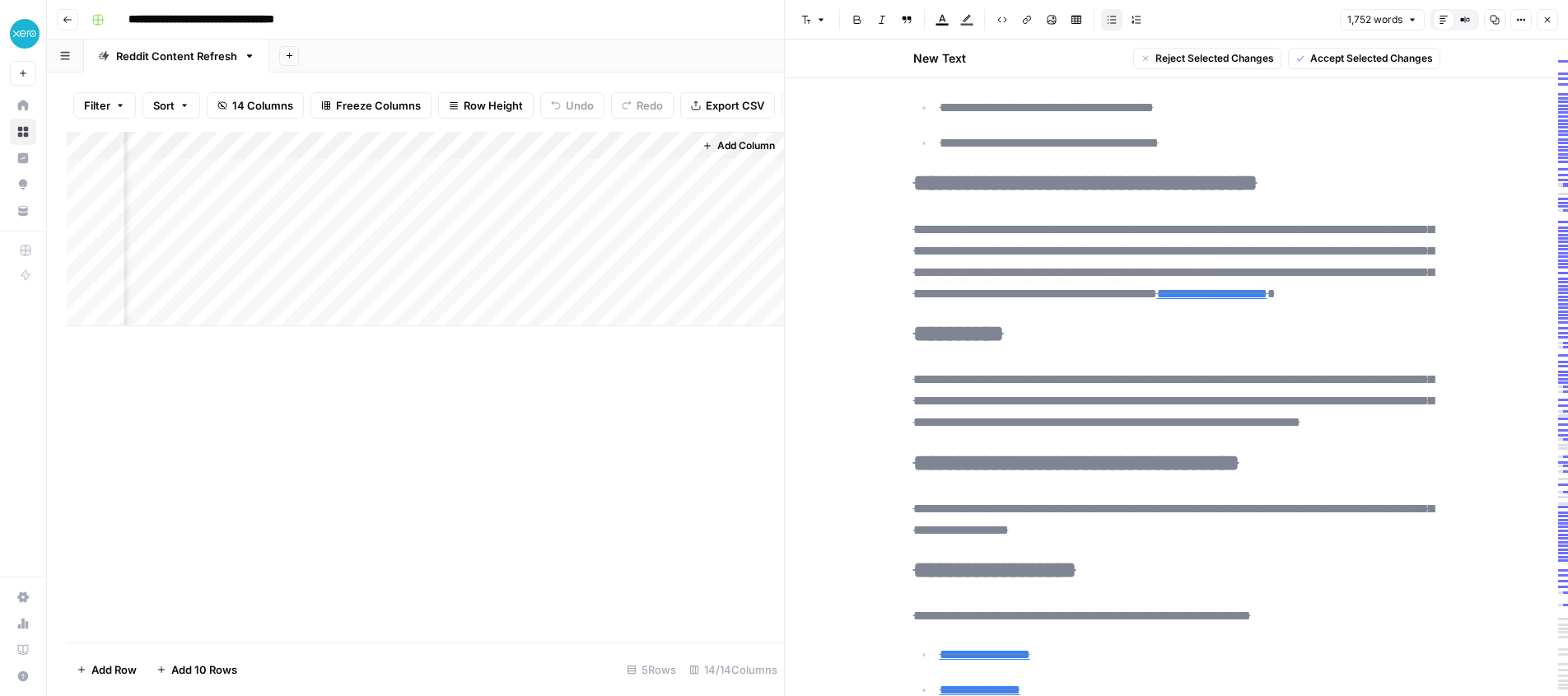
type input "/us/advisors/find-advisors/"
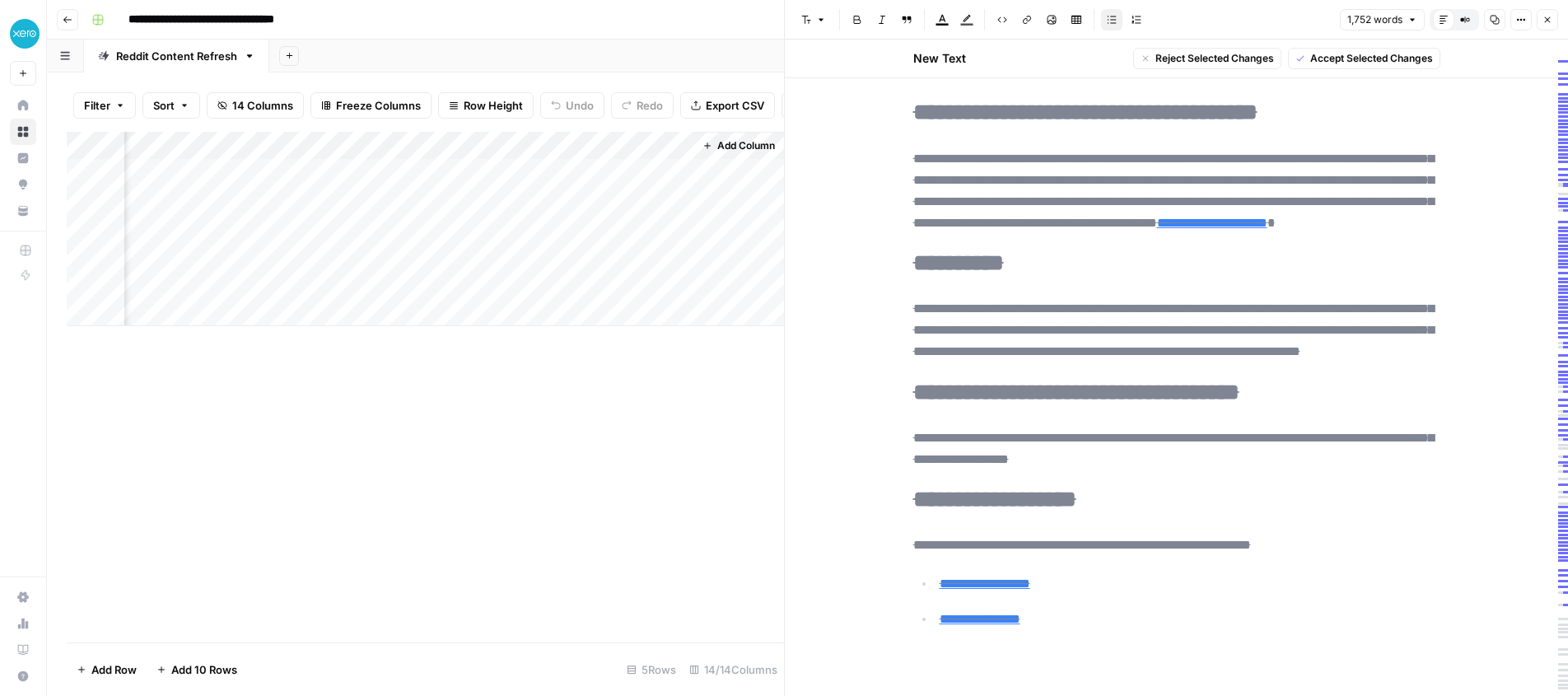
scroll to position [5856, 0]
drag, startPoint x: 907, startPoint y: 284, endPoint x: 1391, endPoint y: 623, distance: 590.9
click at [1351, 59] on span "Accept Selected Changes" at bounding box center [1371, 58] width 123 height 15
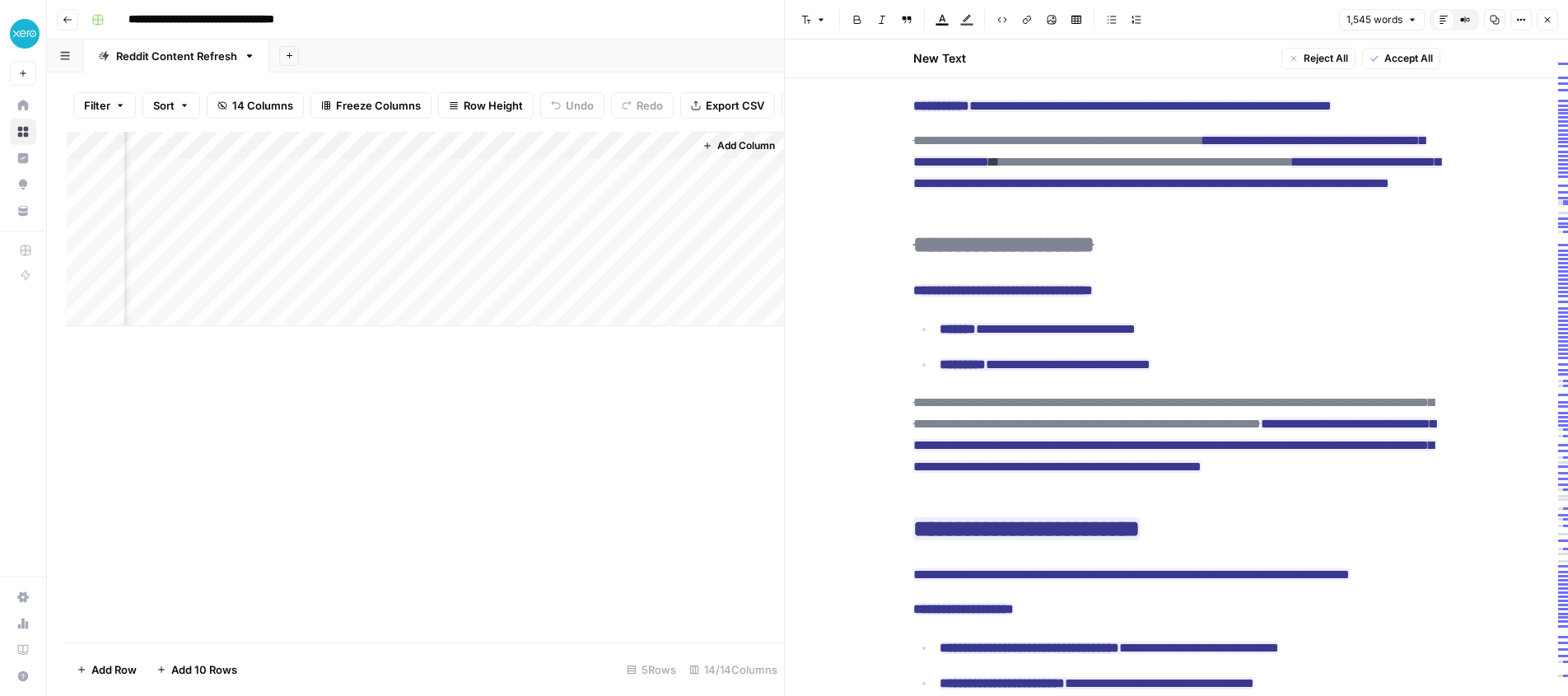
scroll to position [1269, 0]
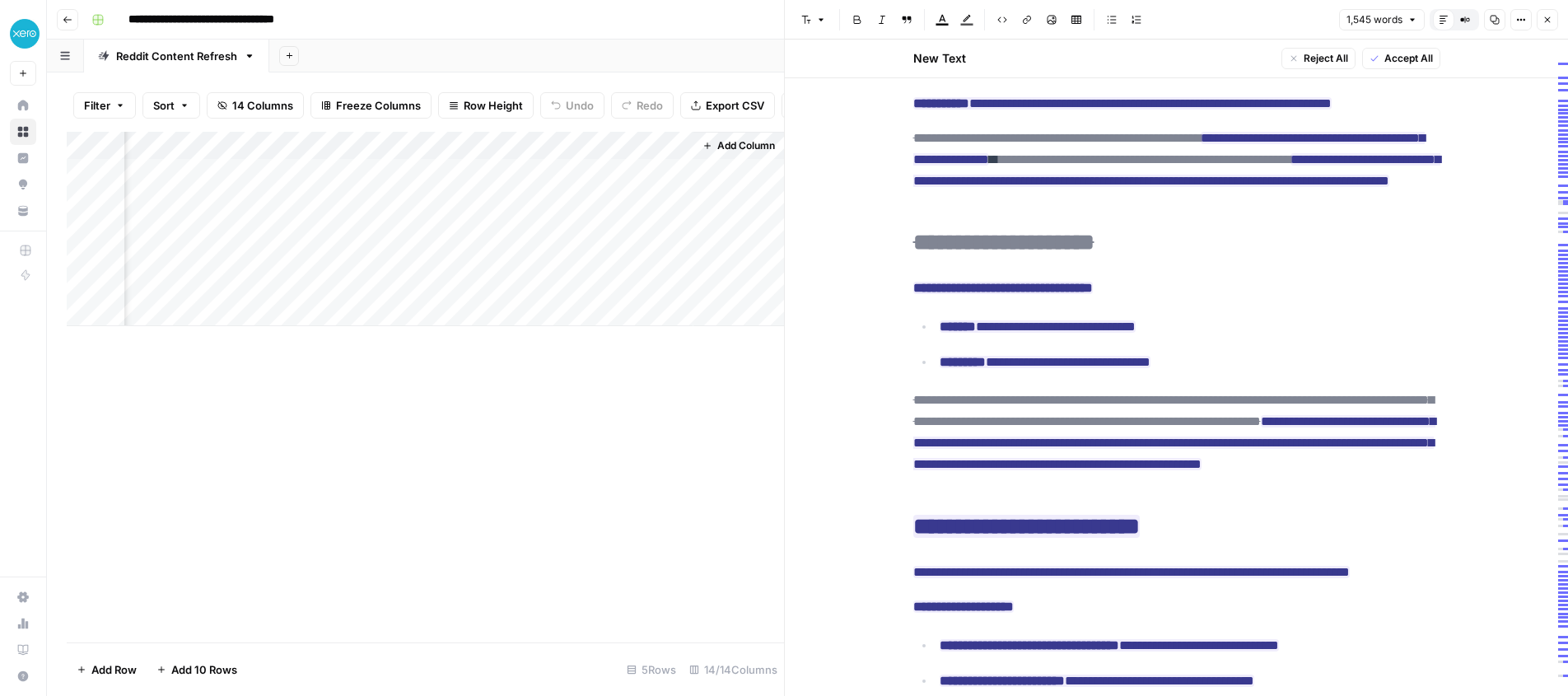
drag, startPoint x: 924, startPoint y: 206, endPoint x: 1182, endPoint y: 273, distance: 266.6
drag, startPoint x: 907, startPoint y: 202, endPoint x: 1240, endPoint y: 273, distance: 340.5
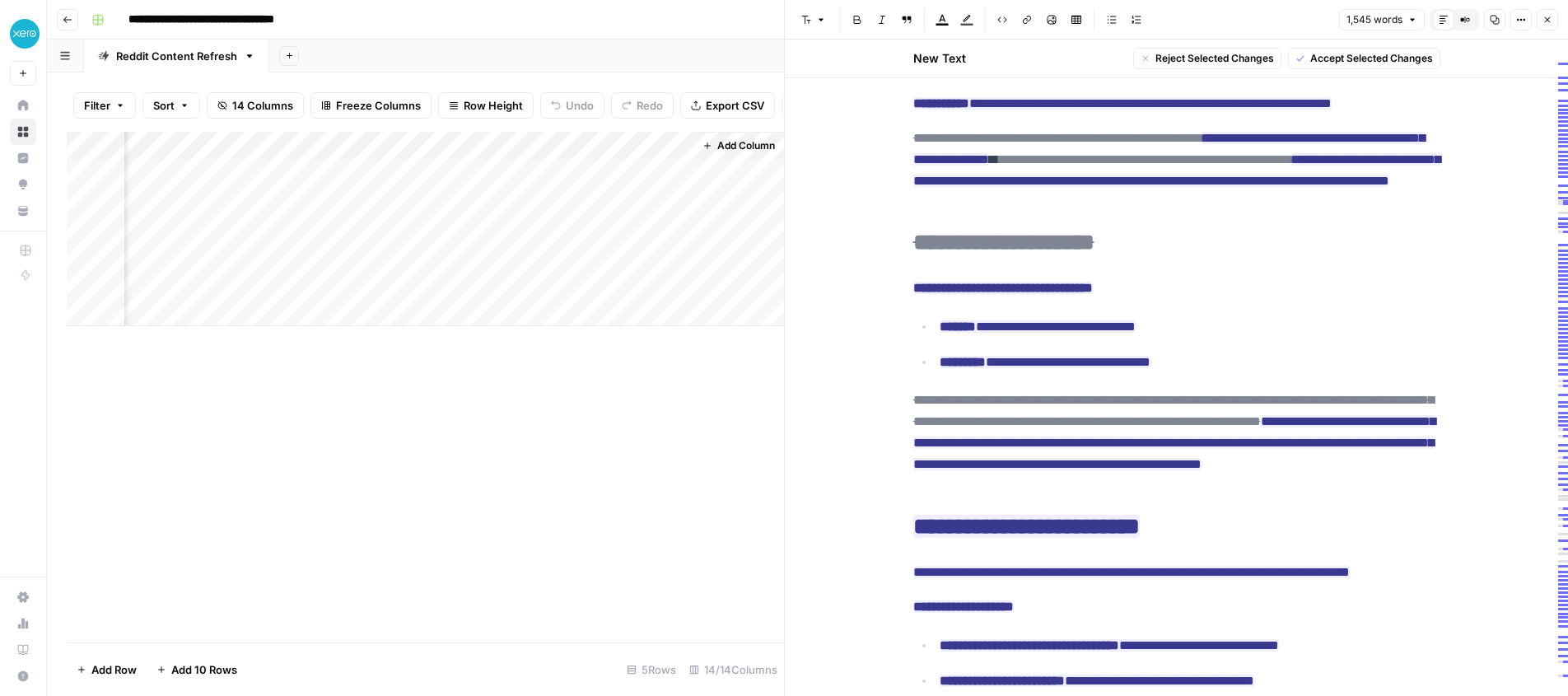
click at [1338, 56] on span "Accept Selected Changes" at bounding box center [1371, 58] width 123 height 15
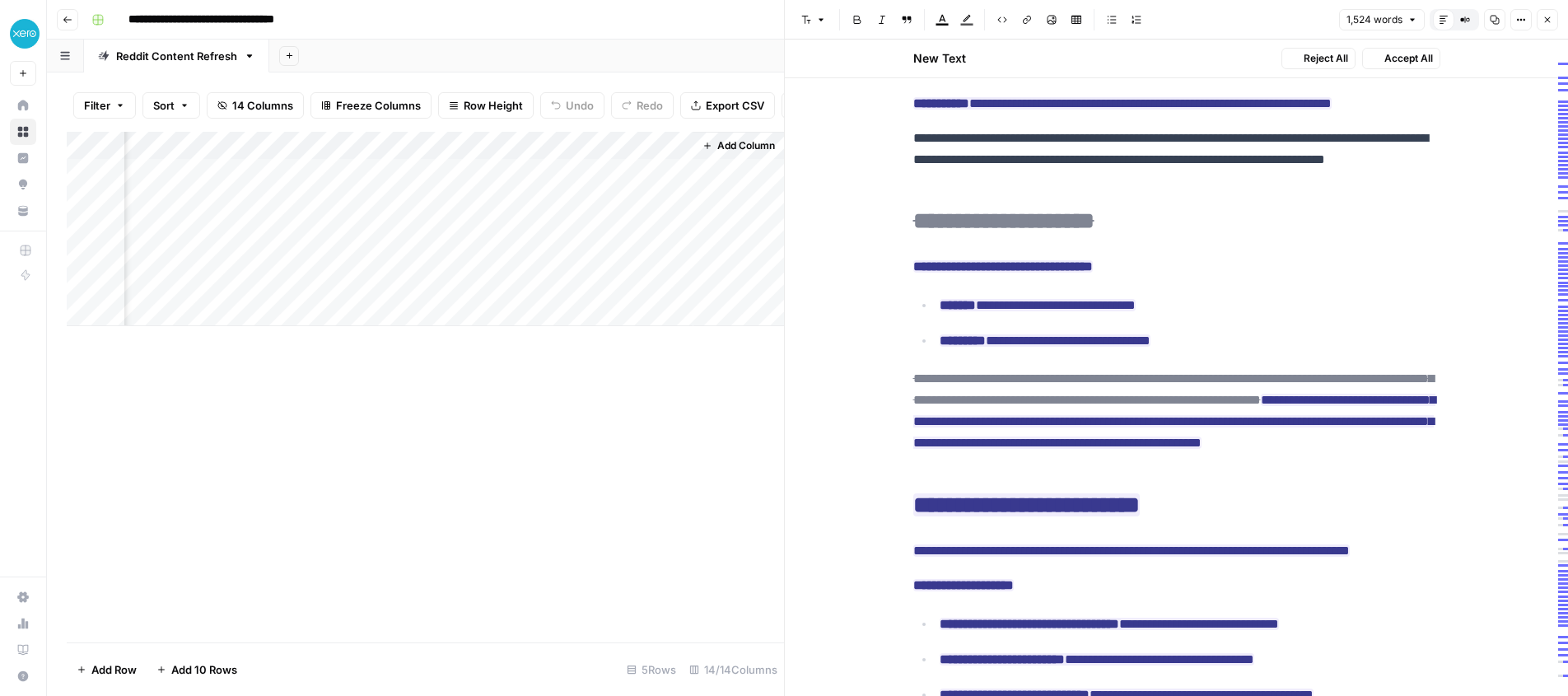
click at [1245, 235] on h2 "**********" at bounding box center [1177, 221] width 527 height 26
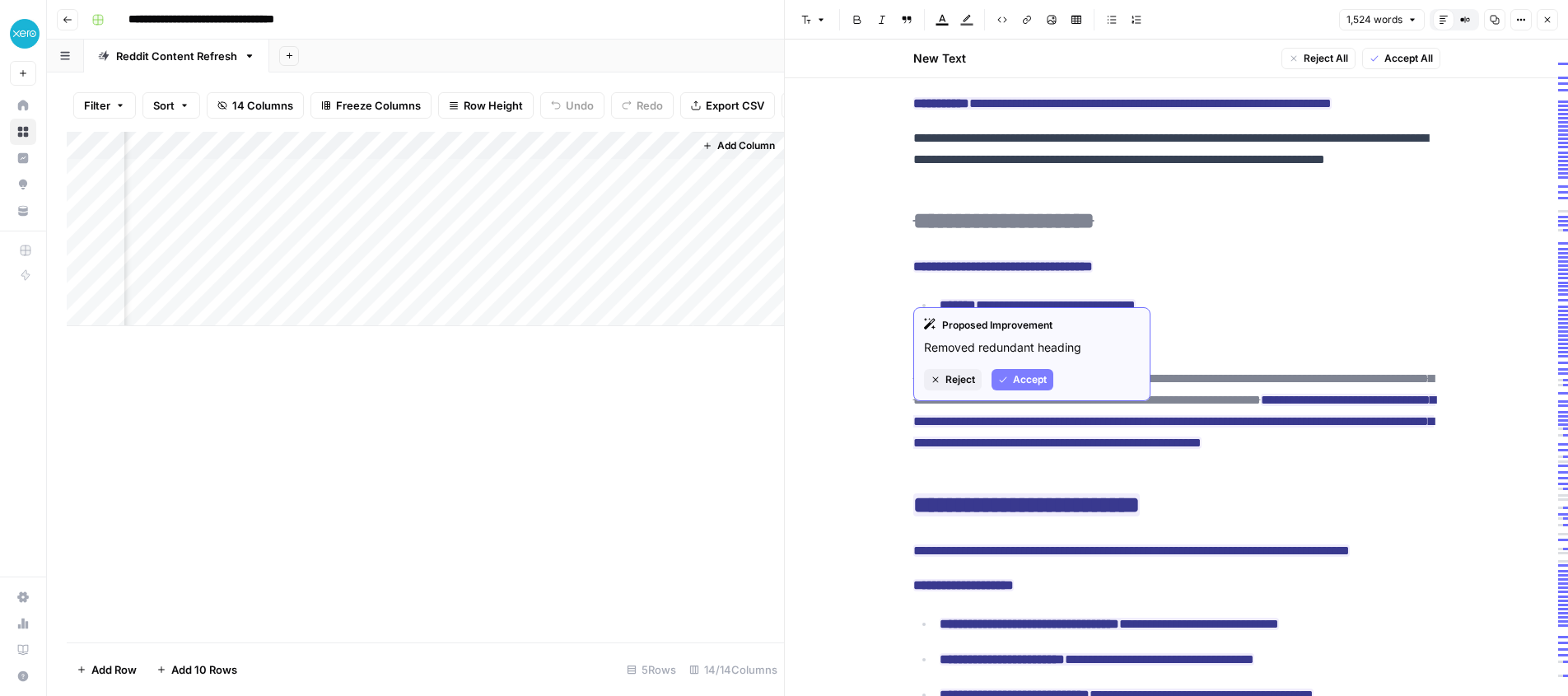
click at [1008, 383] on button "Accept" at bounding box center [1022, 379] width 62 height 21
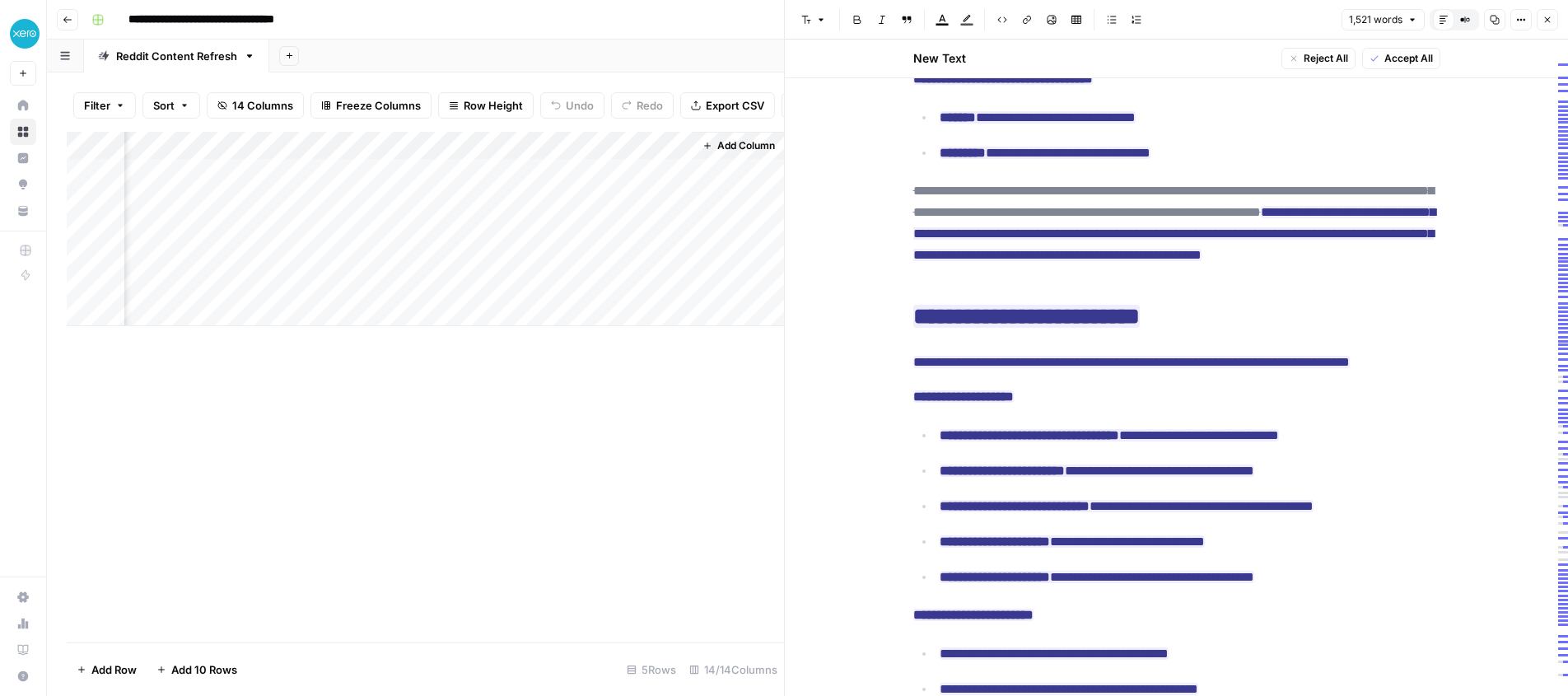
scroll to position [1426, 0]
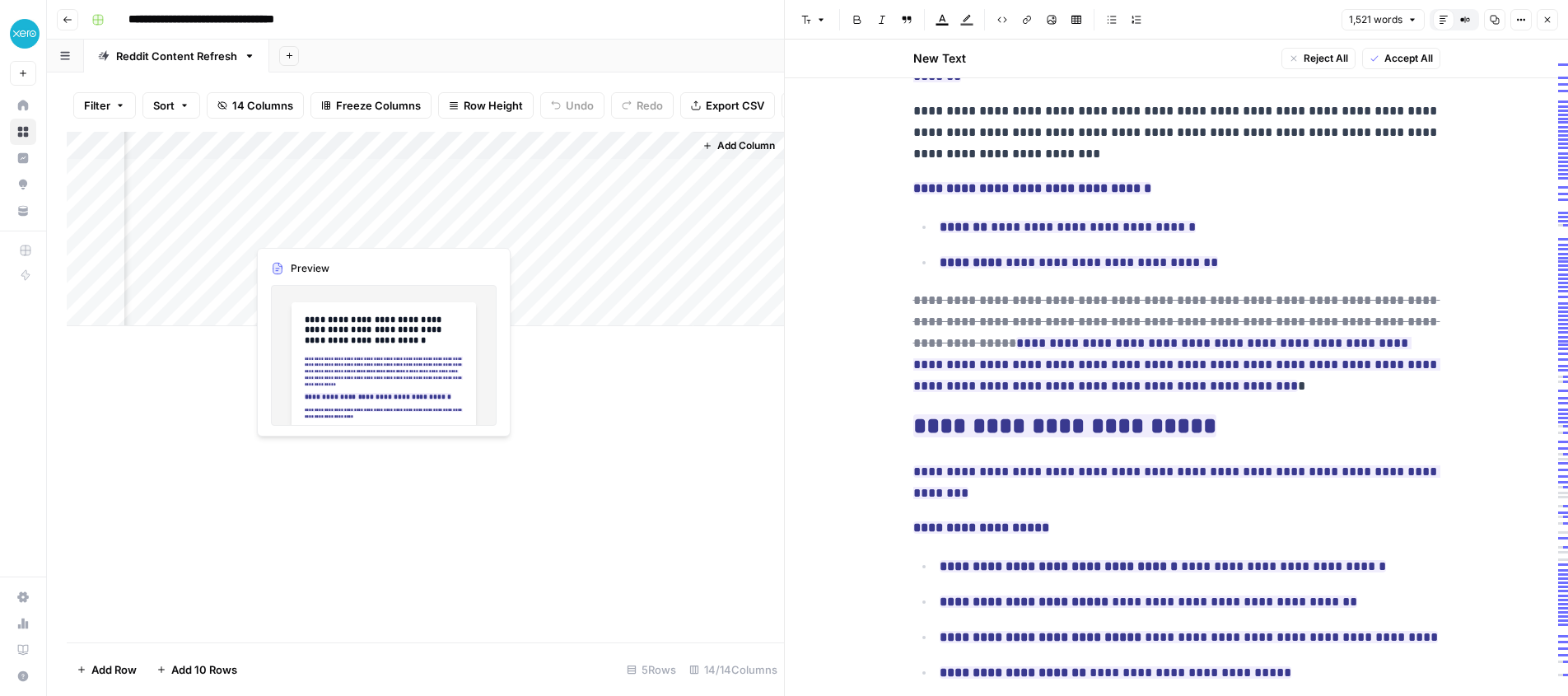
click at [336, 551] on div "Add Column" at bounding box center [425, 386] width 717 height 511
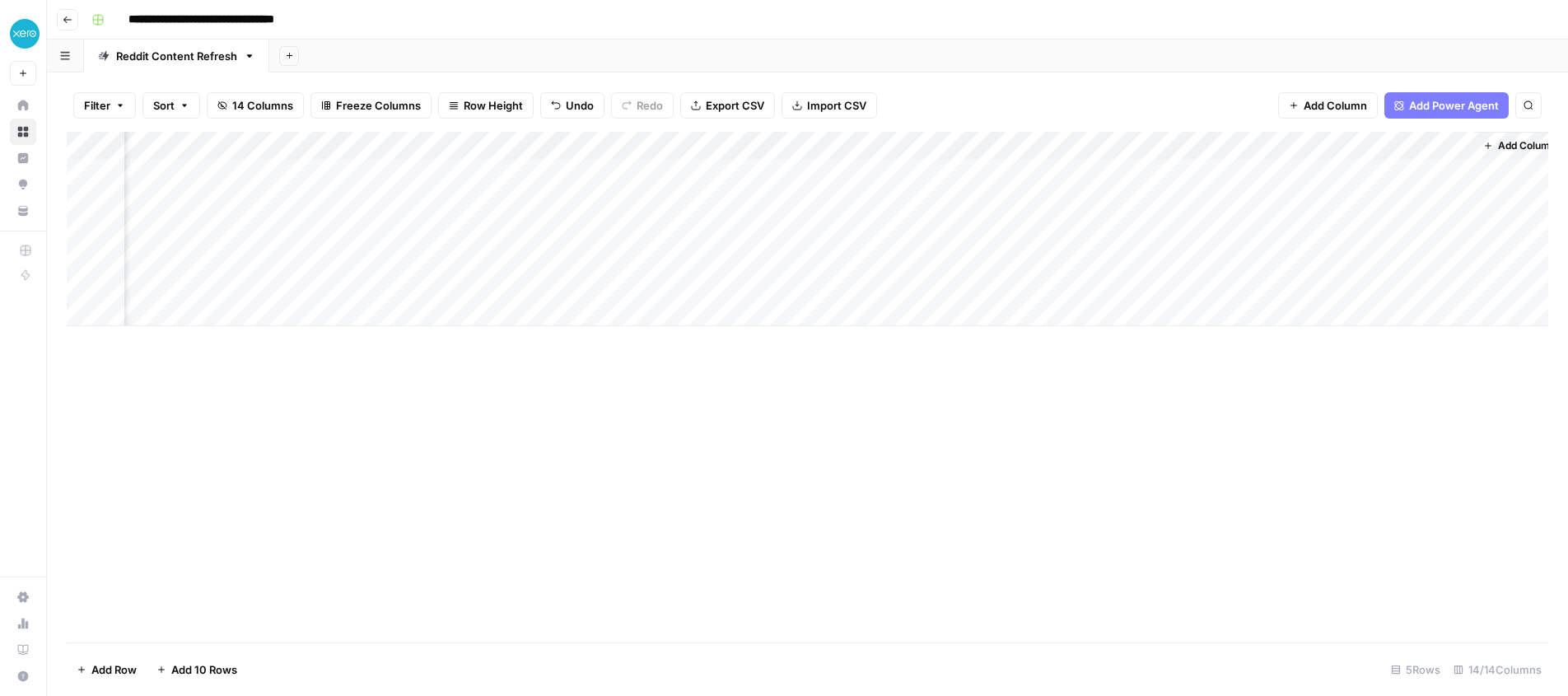
scroll to position [0, 1003]
